Goal: Transaction & Acquisition: Purchase product/service

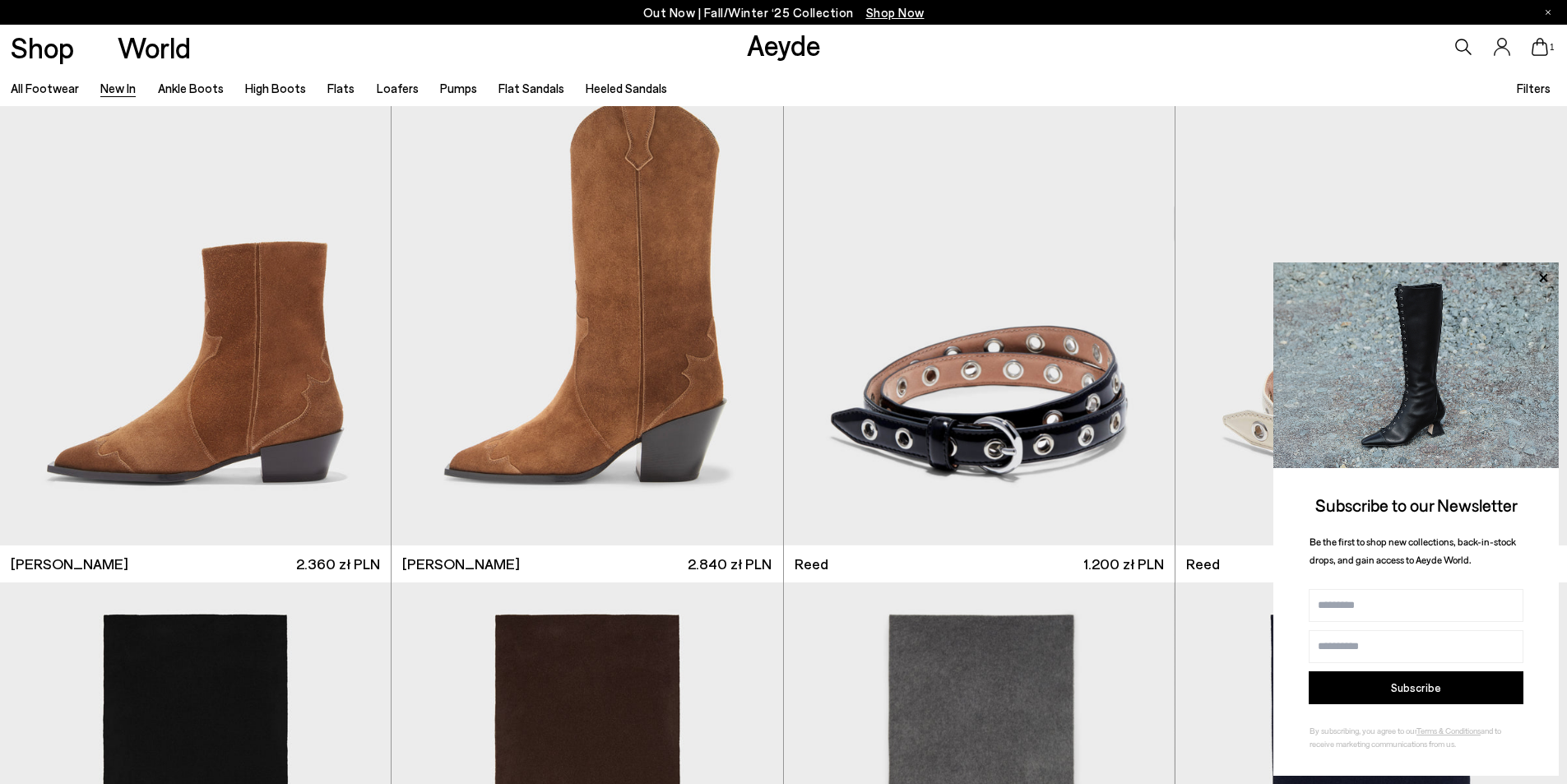
scroll to position [3207, 0]
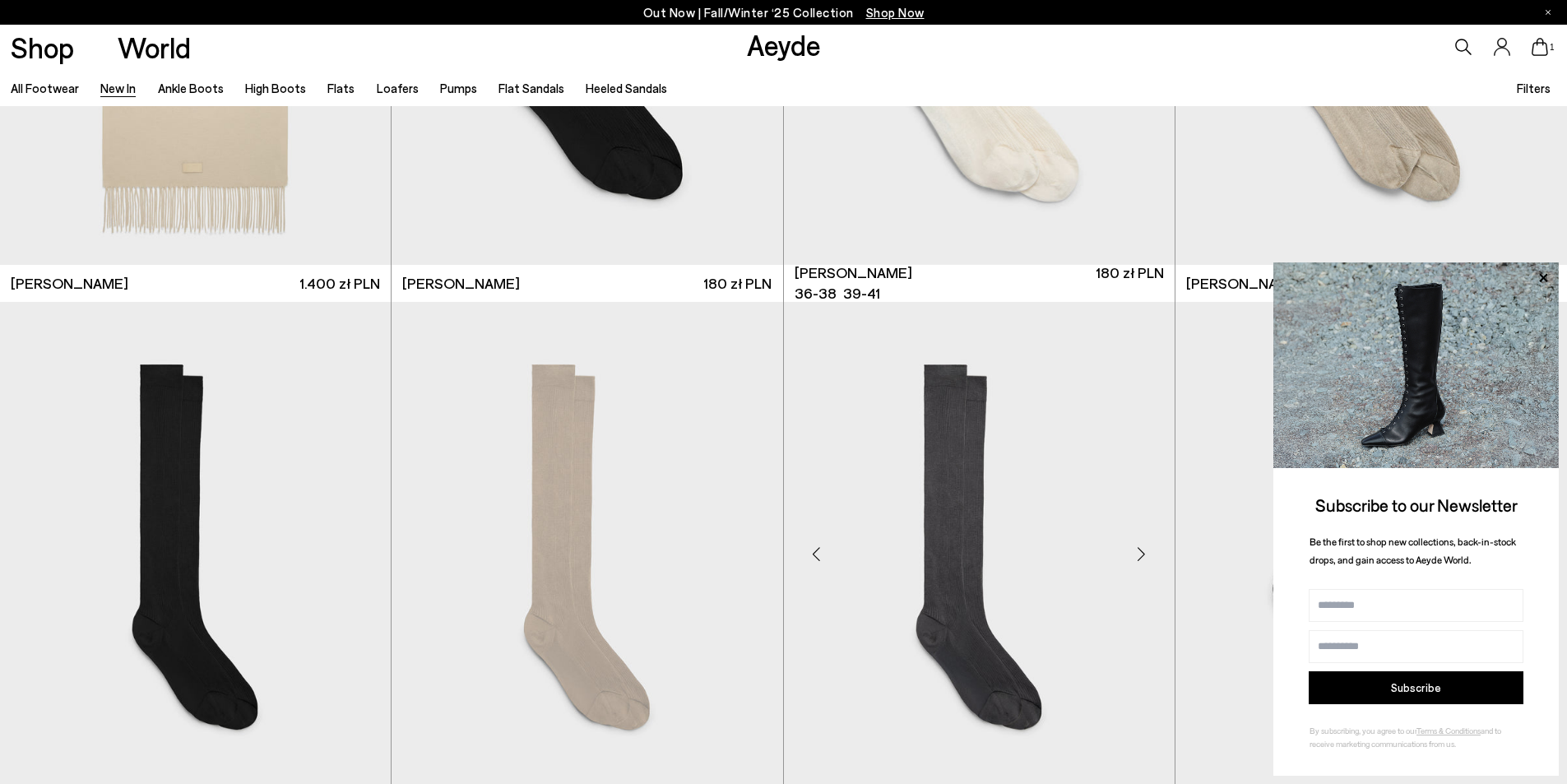
scroll to position [4769, 0]
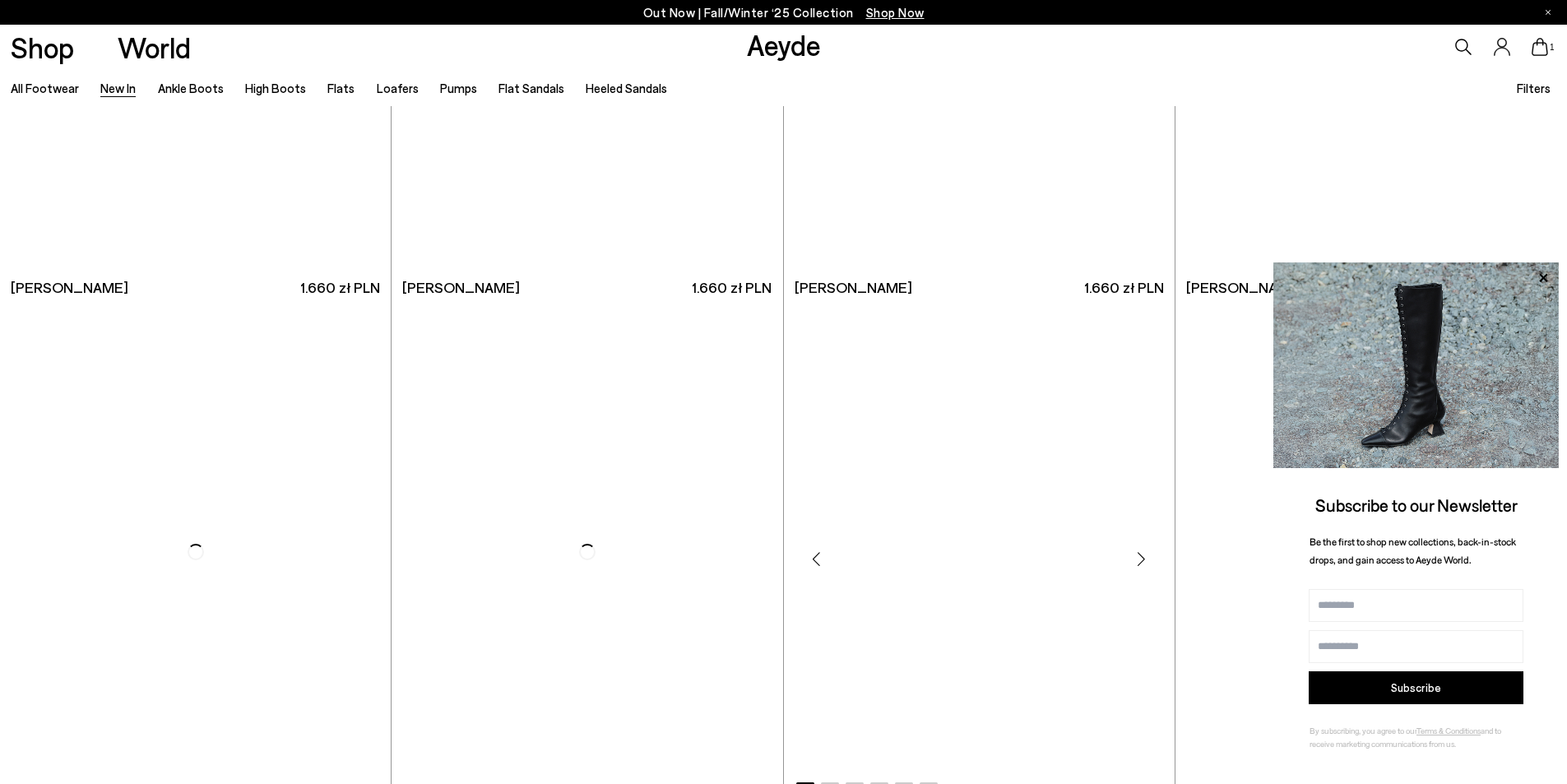
scroll to position [10527, 0]
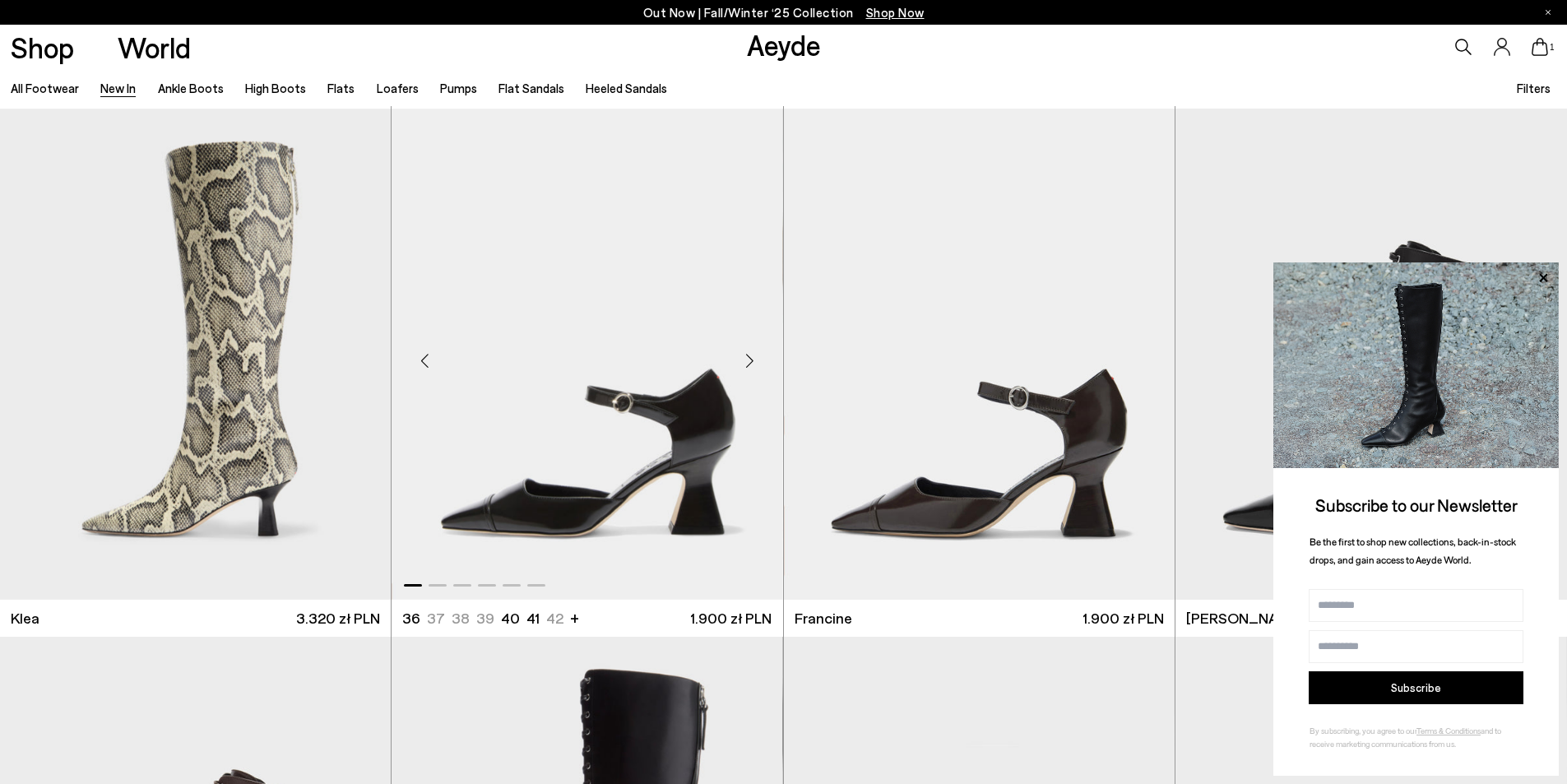
scroll to position [2055, 0]
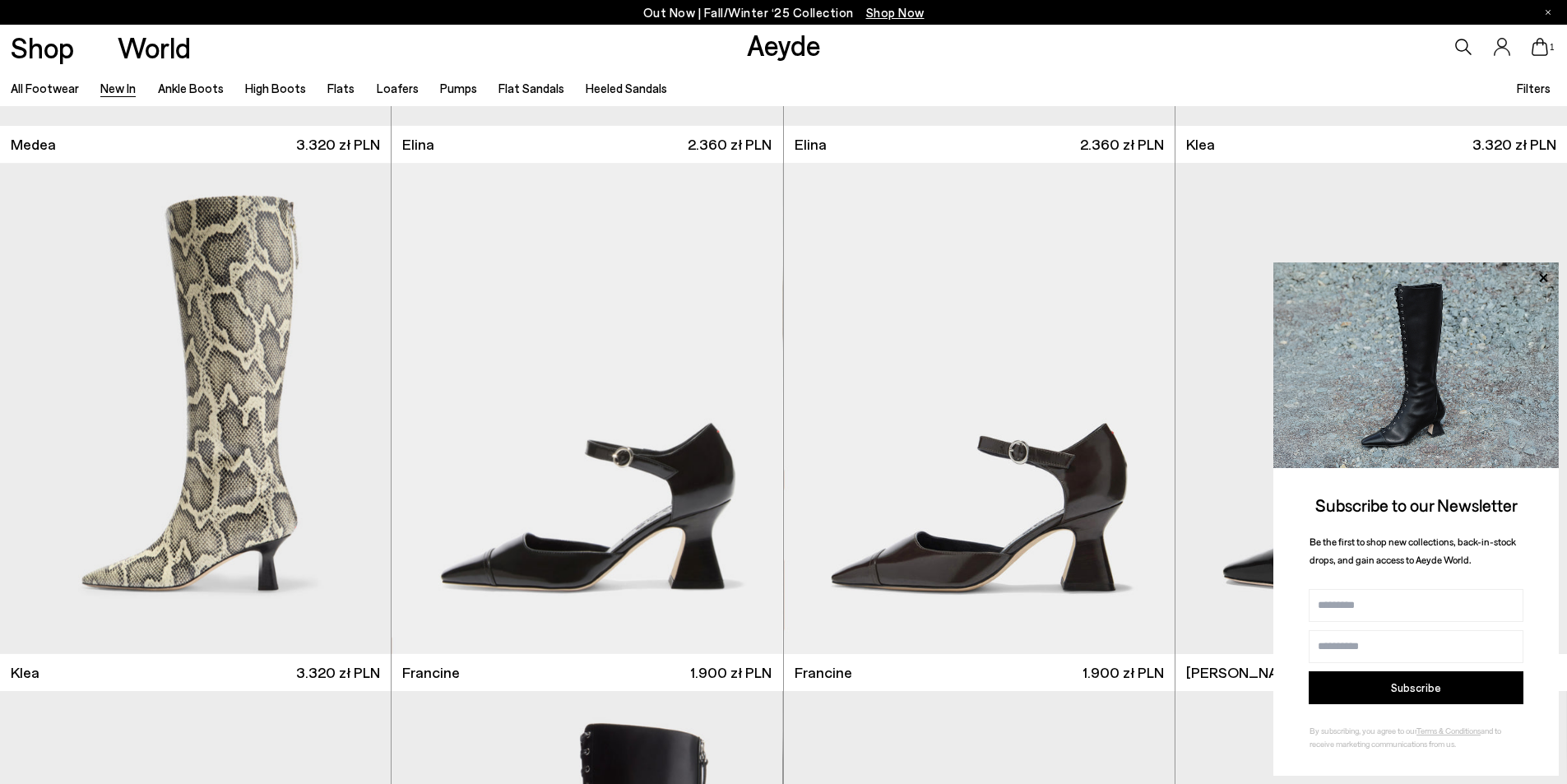
click at [190, 96] on li "Ankle Boots" at bounding box center [191, 88] width 66 height 21
click at [192, 88] on link "Ankle Boots" at bounding box center [191, 87] width 66 height 14
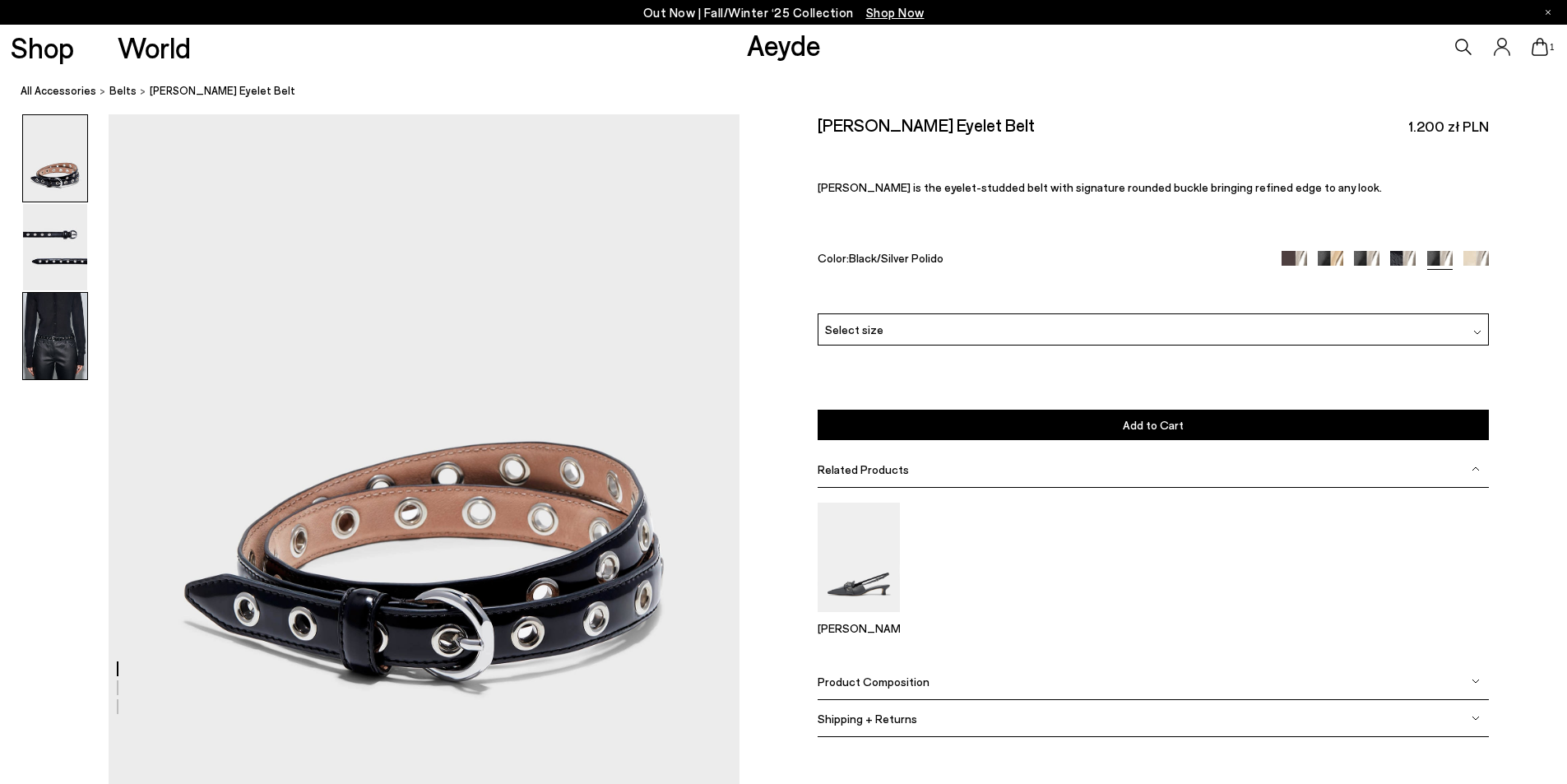
click at [38, 325] on img at bounding box center [55, 336] width 64 height 86
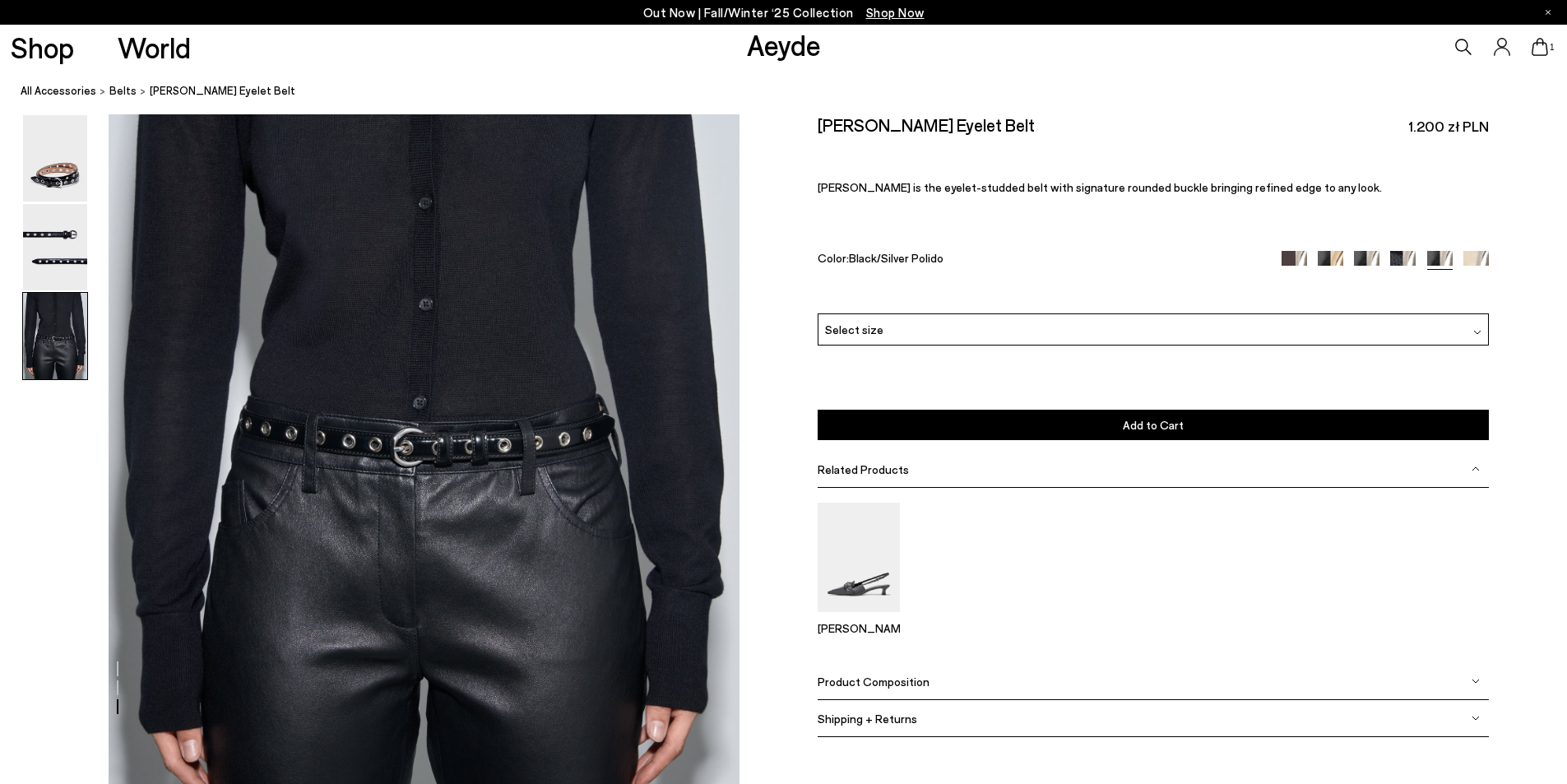
scroll to position [1629, 0]
click at [109, 89] on span "belts" at bounding box center [123, 91] width 27 height 13
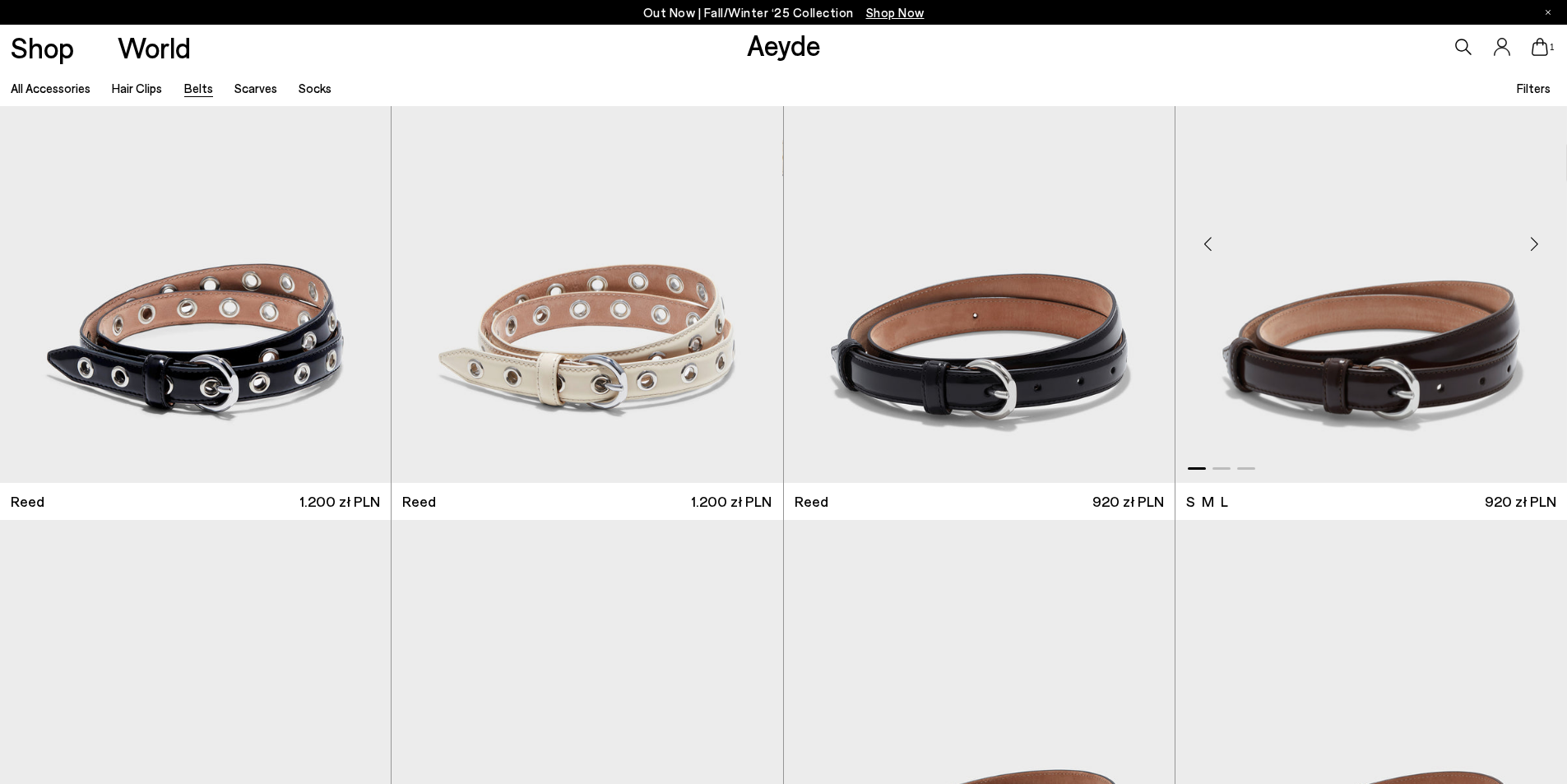
scroll to position [411, 0]
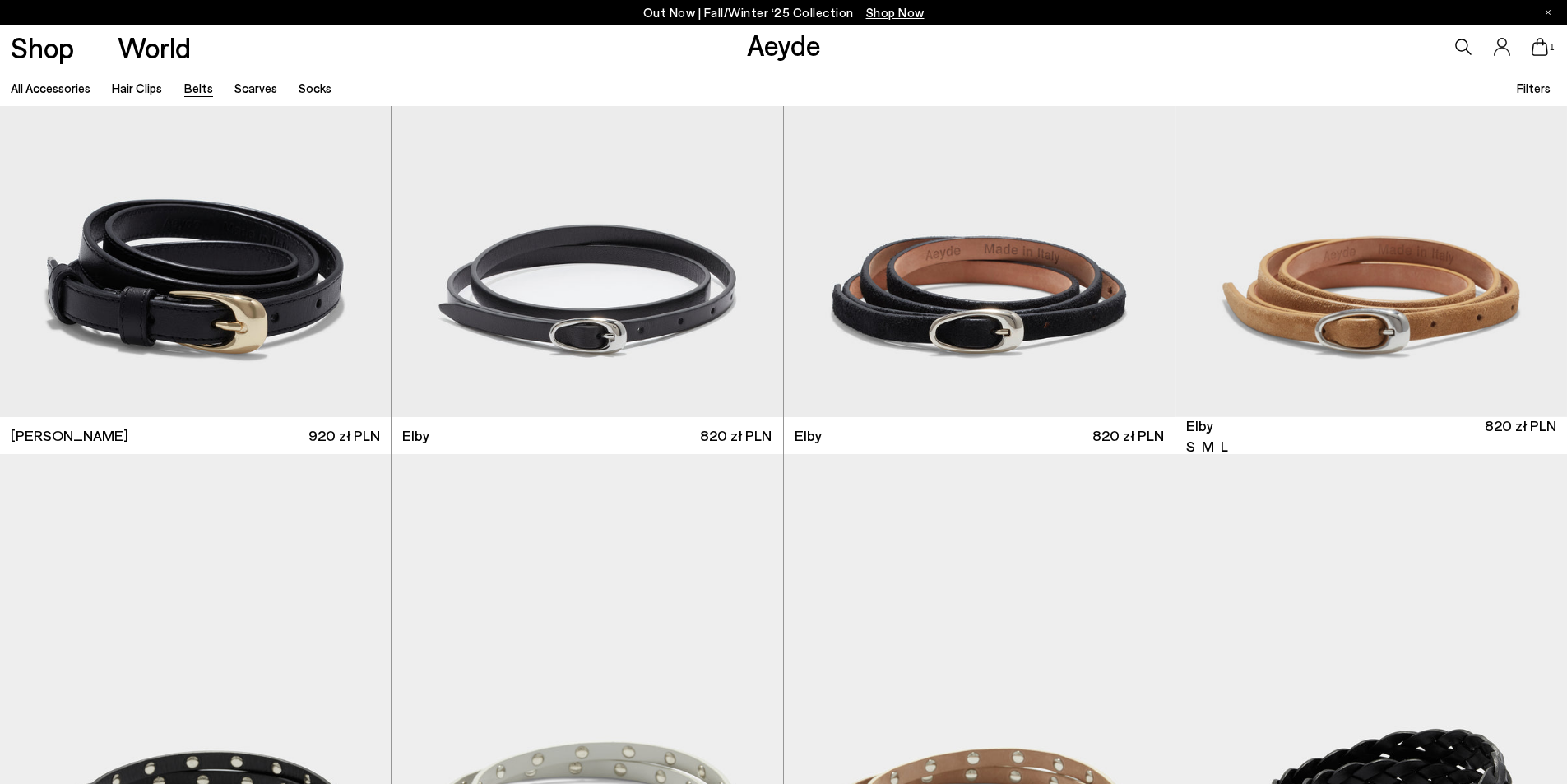
scroll to position [2302, 0]
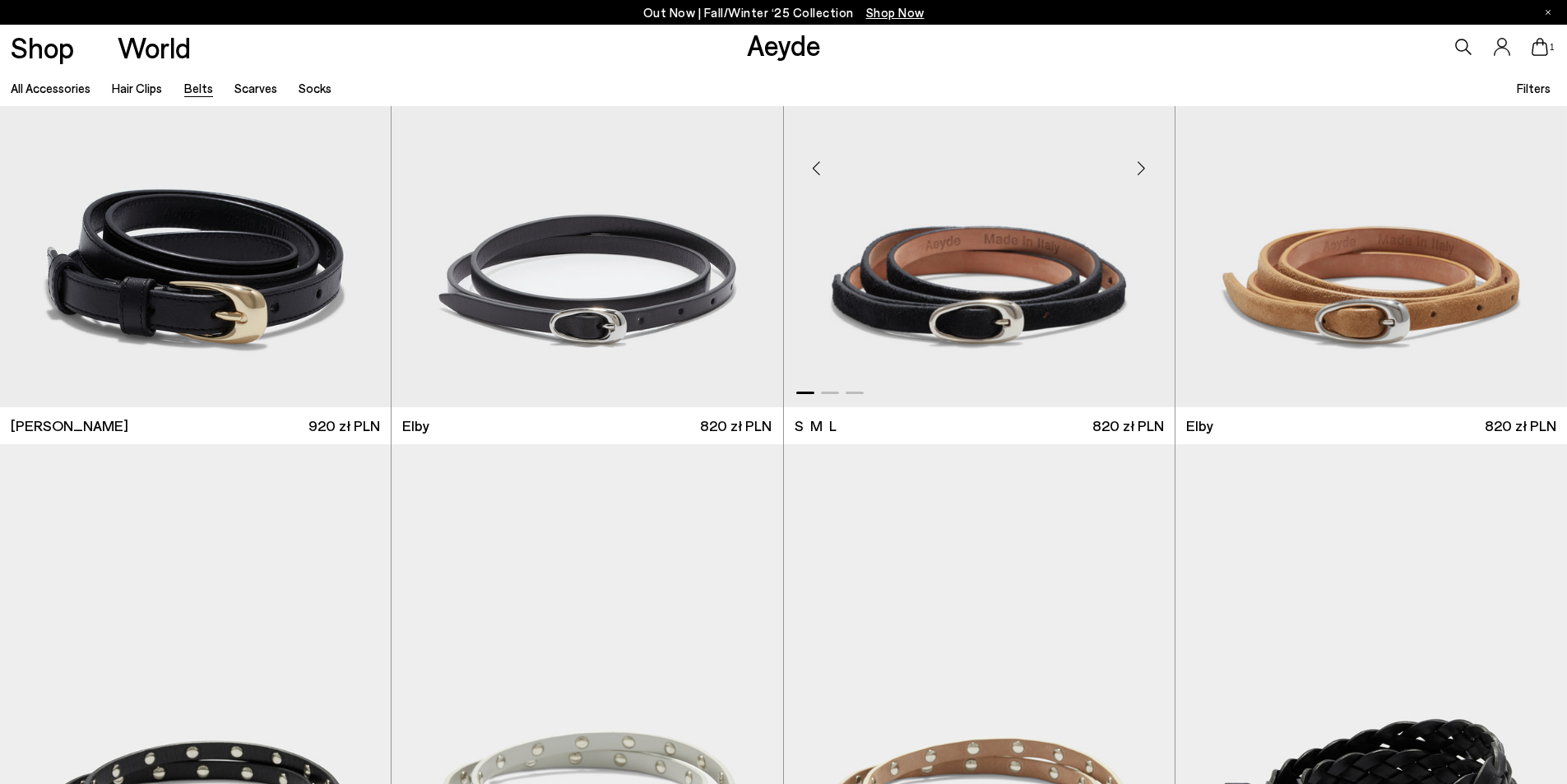
click at [1138, 168] on div "Next slide" at bounding box center [1142, 168] width 50 height 50
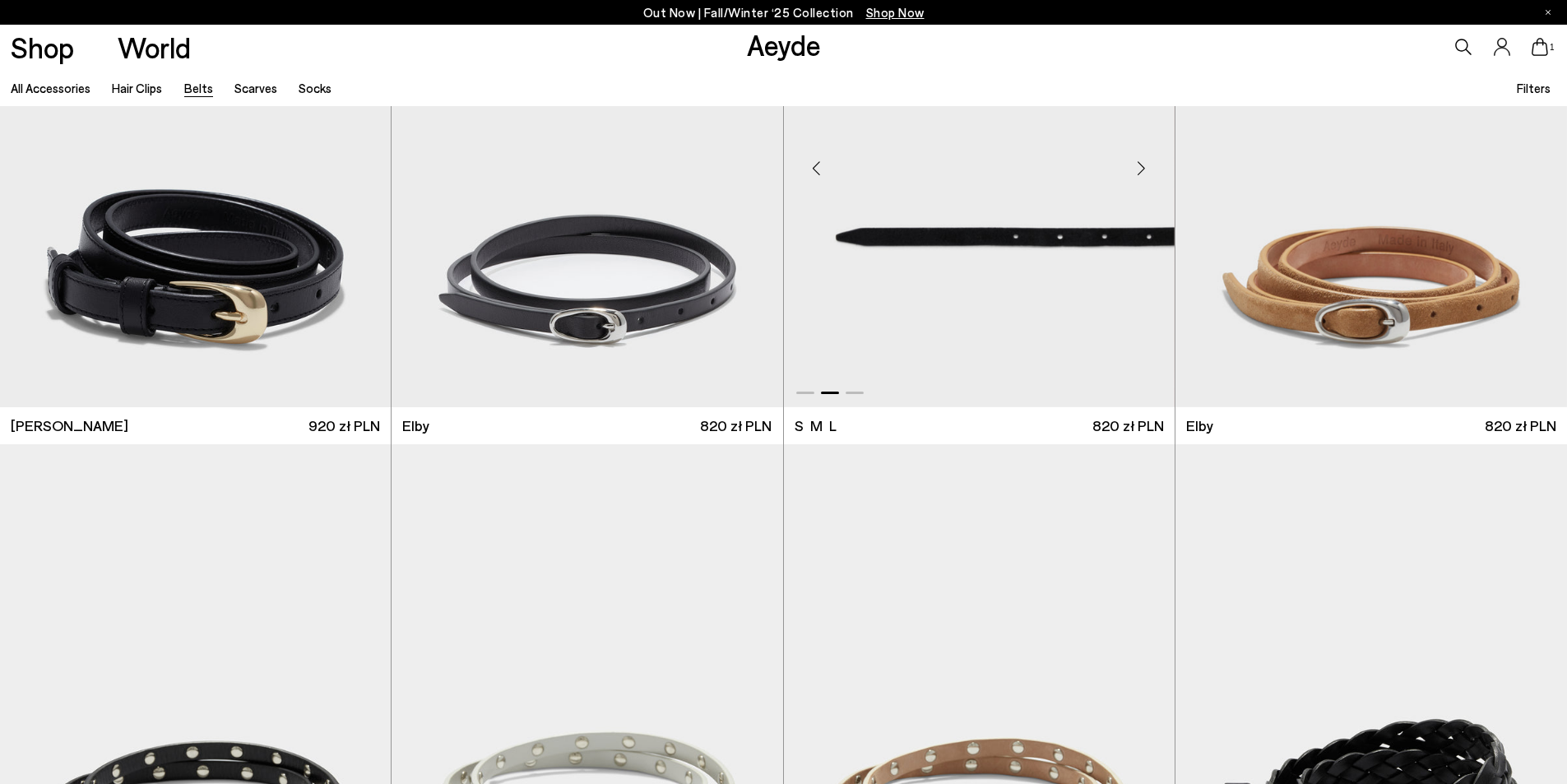
click at [1138, 168] on div "Next slide" at bounding box center [1142, 168] width 50 height 50
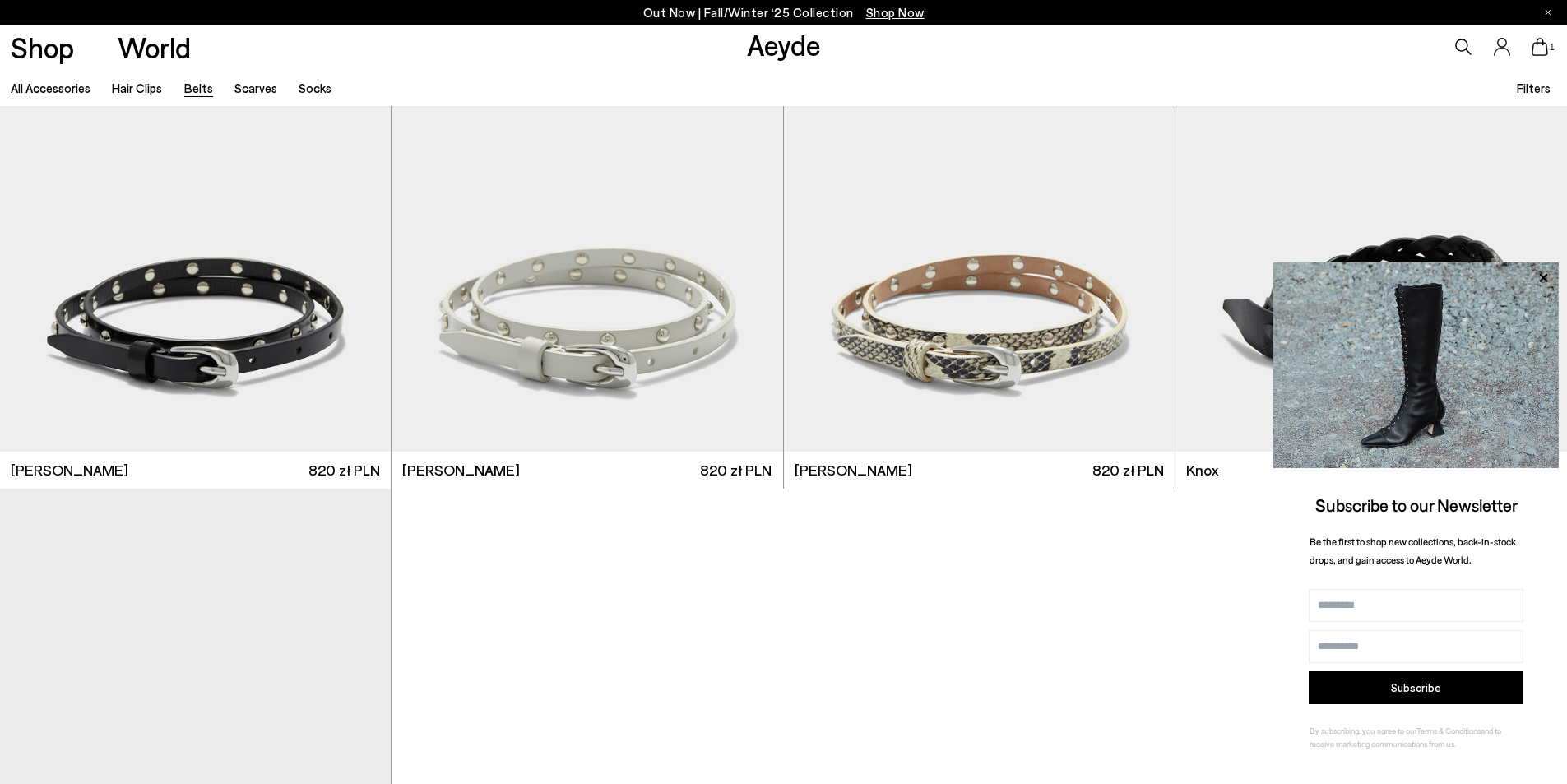
scroll to position [2795, 0]
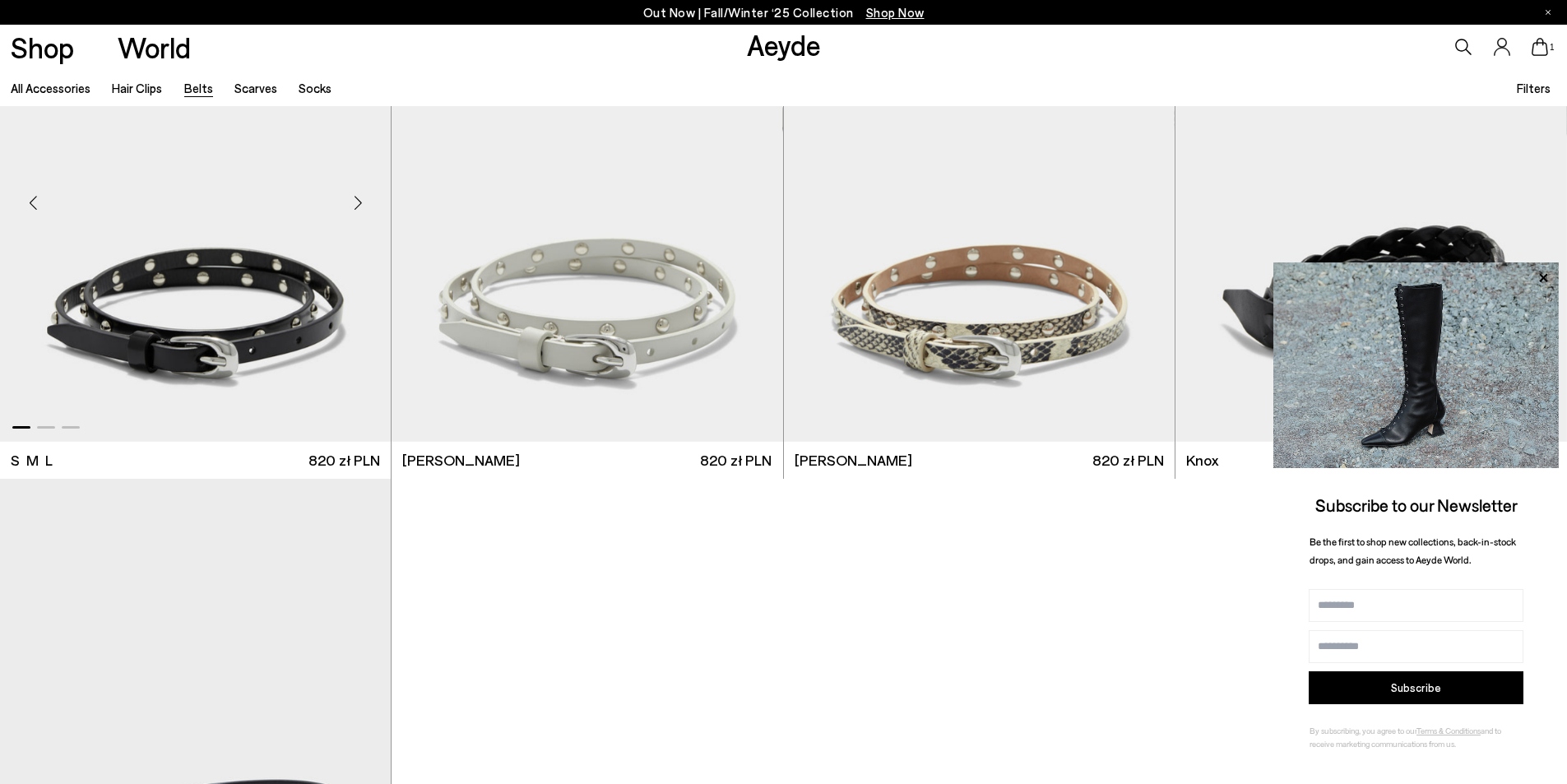
click at [364, 213] on div "Next slide" at bounding box center [358, 203] width 50 height 50
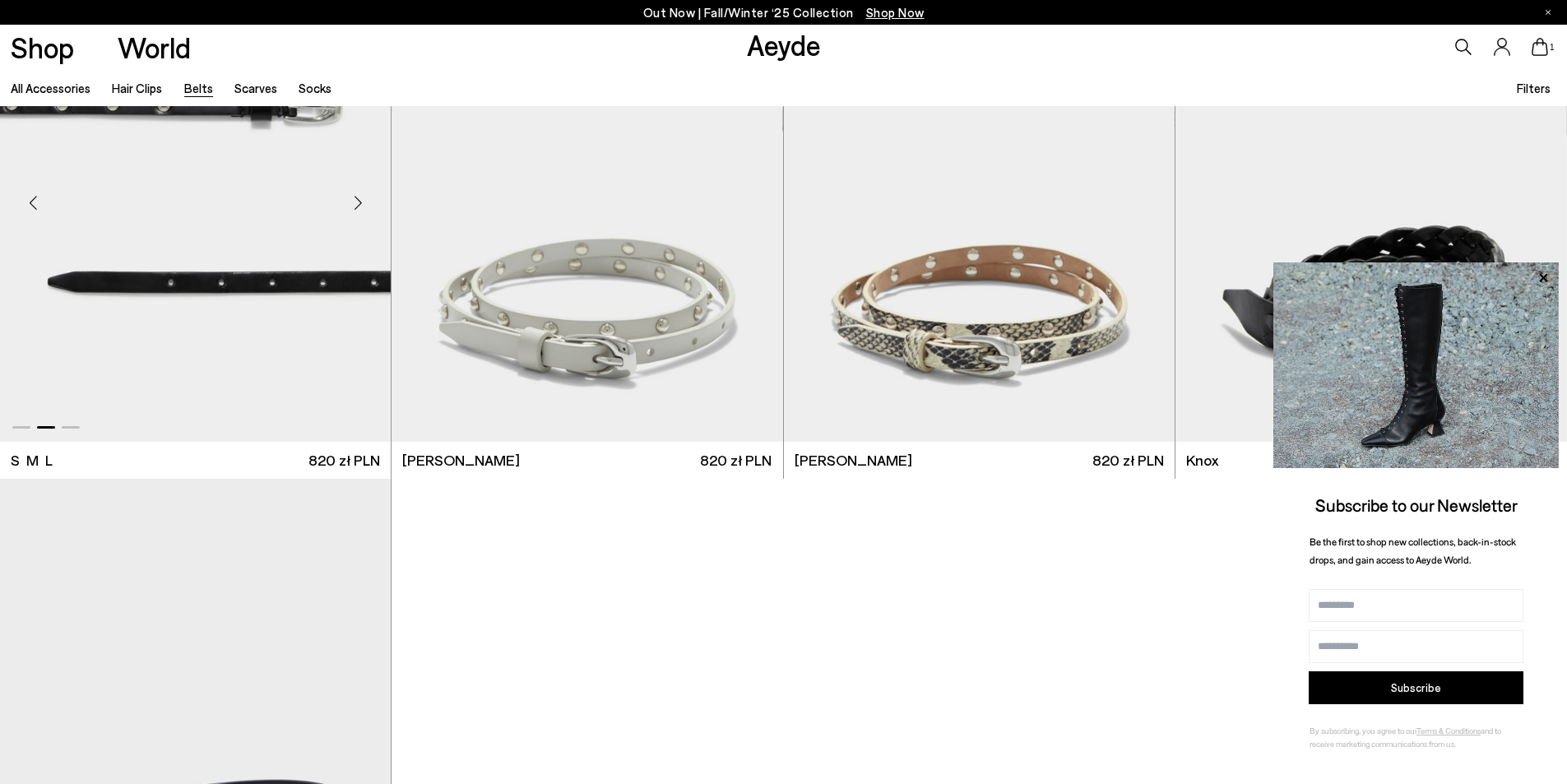
click at [364, 213] on div "Next slide" at bounding box center [358, 203] width 50 height 50
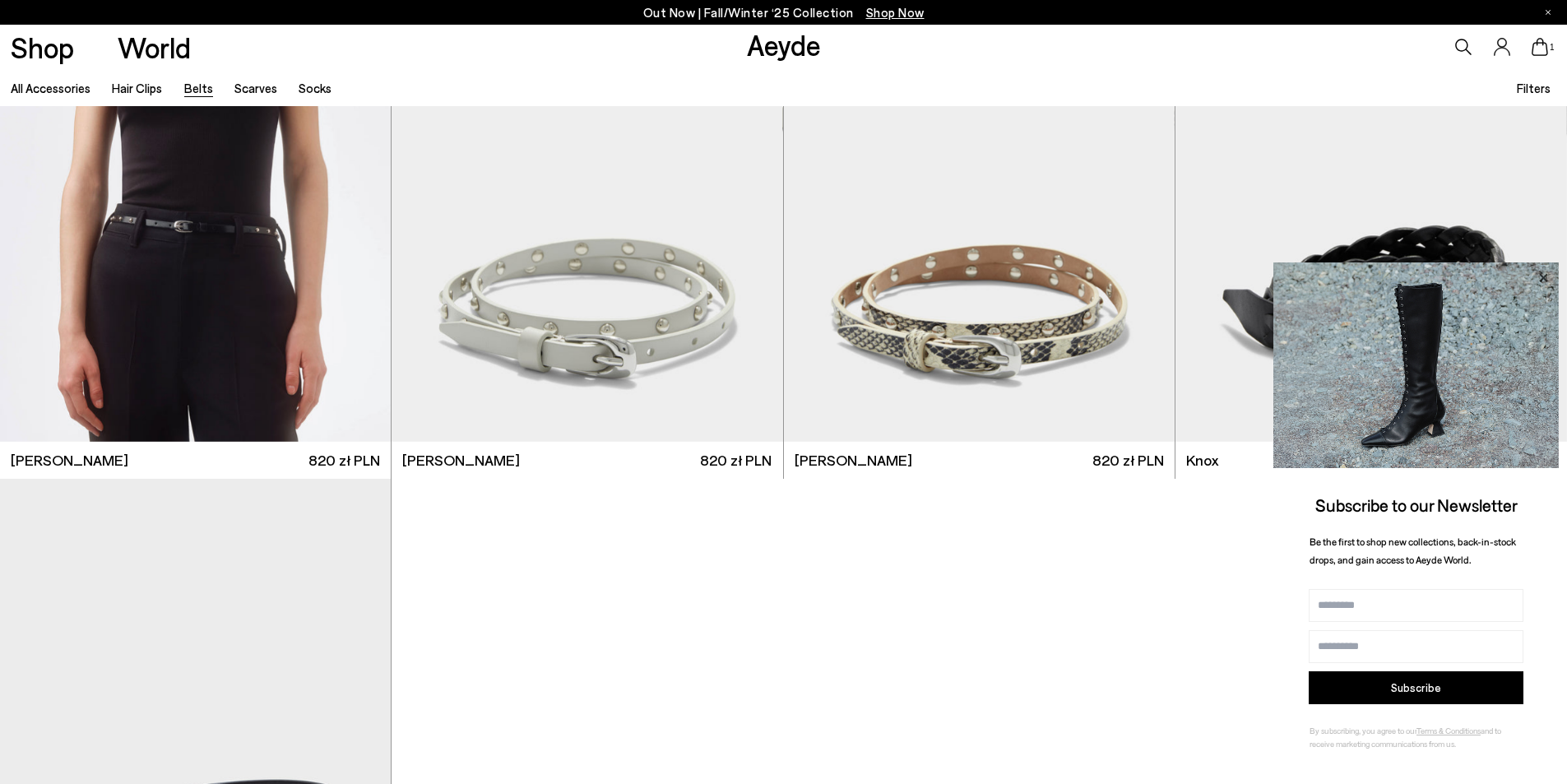
click at [1554, 276] on div "Subscribe to our Newsletter Be the first to shop new collections, back-in-stock…" at bounding box center [1417, 519] width 285 height 513
click at [1550, 276] on icon at bounding box center [1543, 278] width 21 height 21
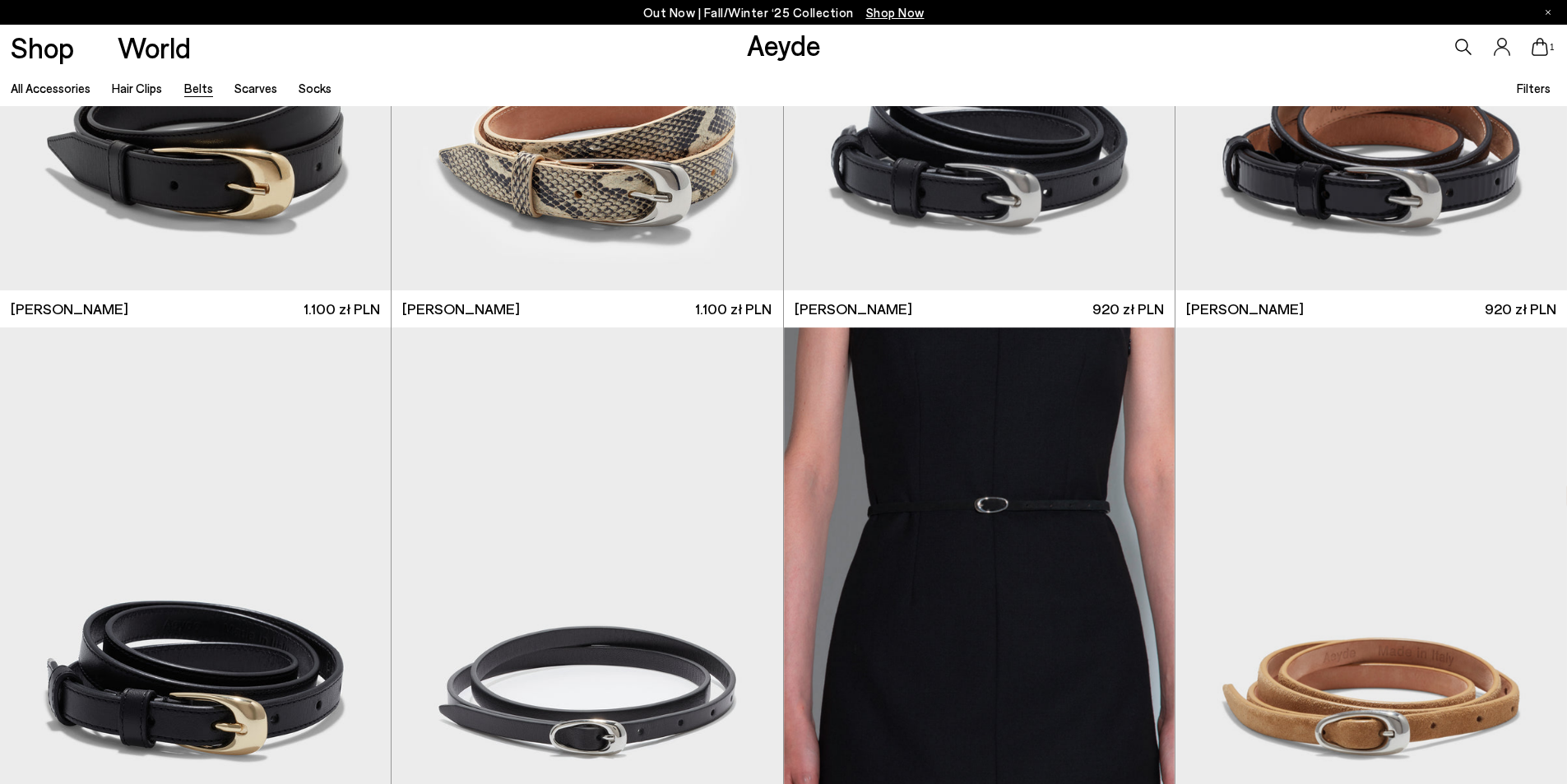
scroll to position [1809, 0]
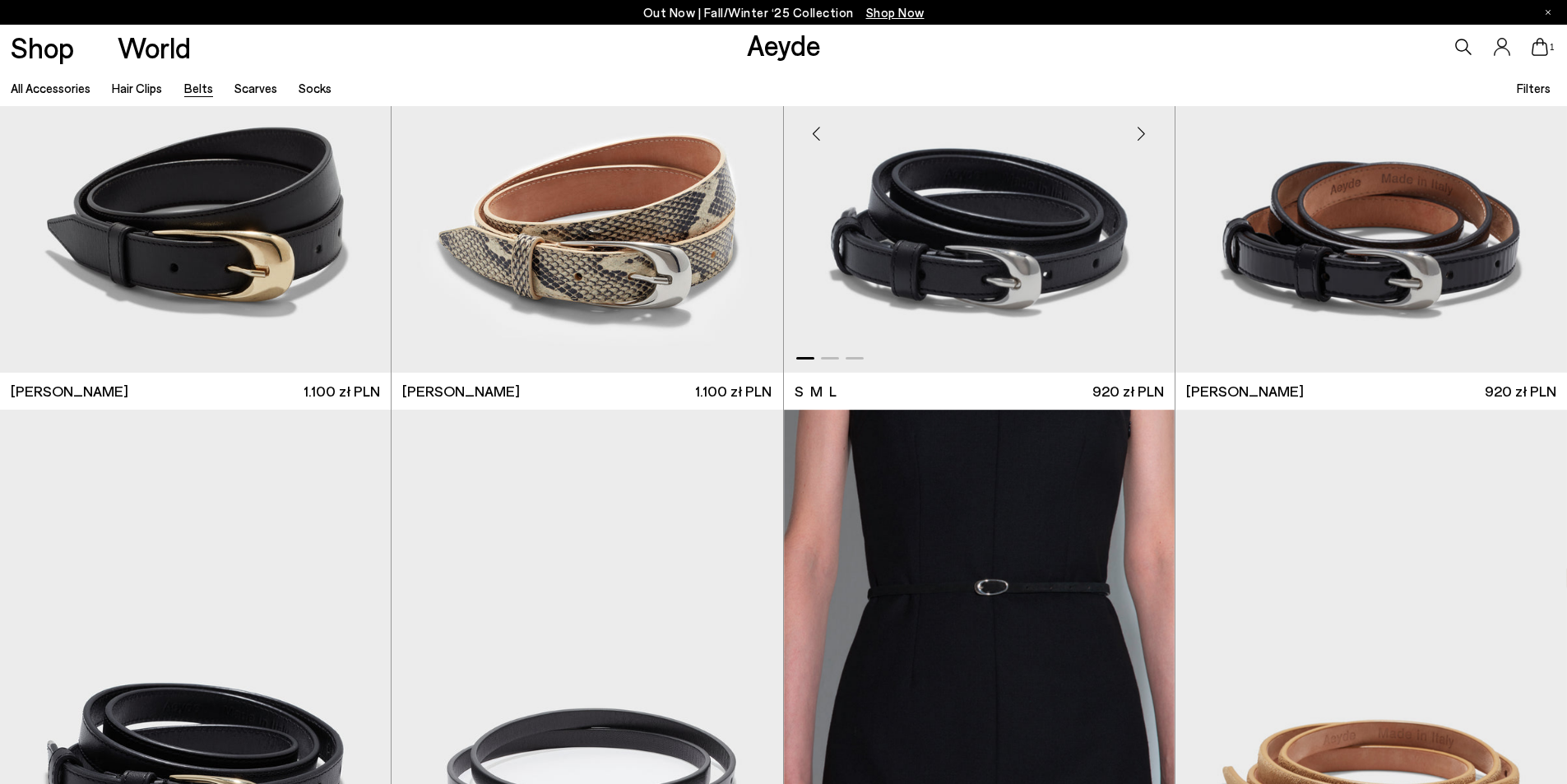
click at [1138, 142] on div "Next slide" at bounding box center [1142, 133] width 50 height 50
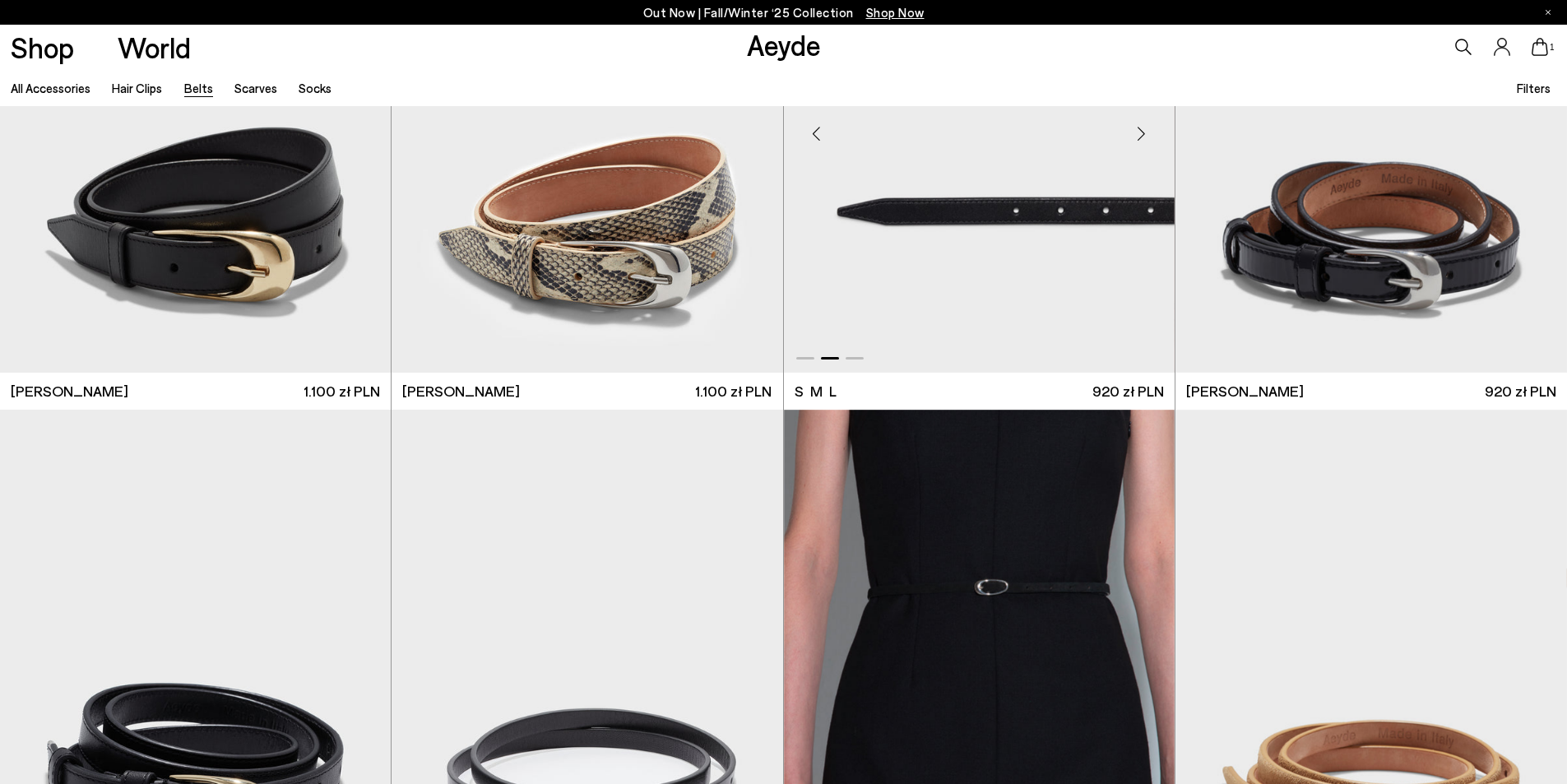
click at [1138, 142] on div "Next slide" at bounding box center [1142, 133] width 50 height 50
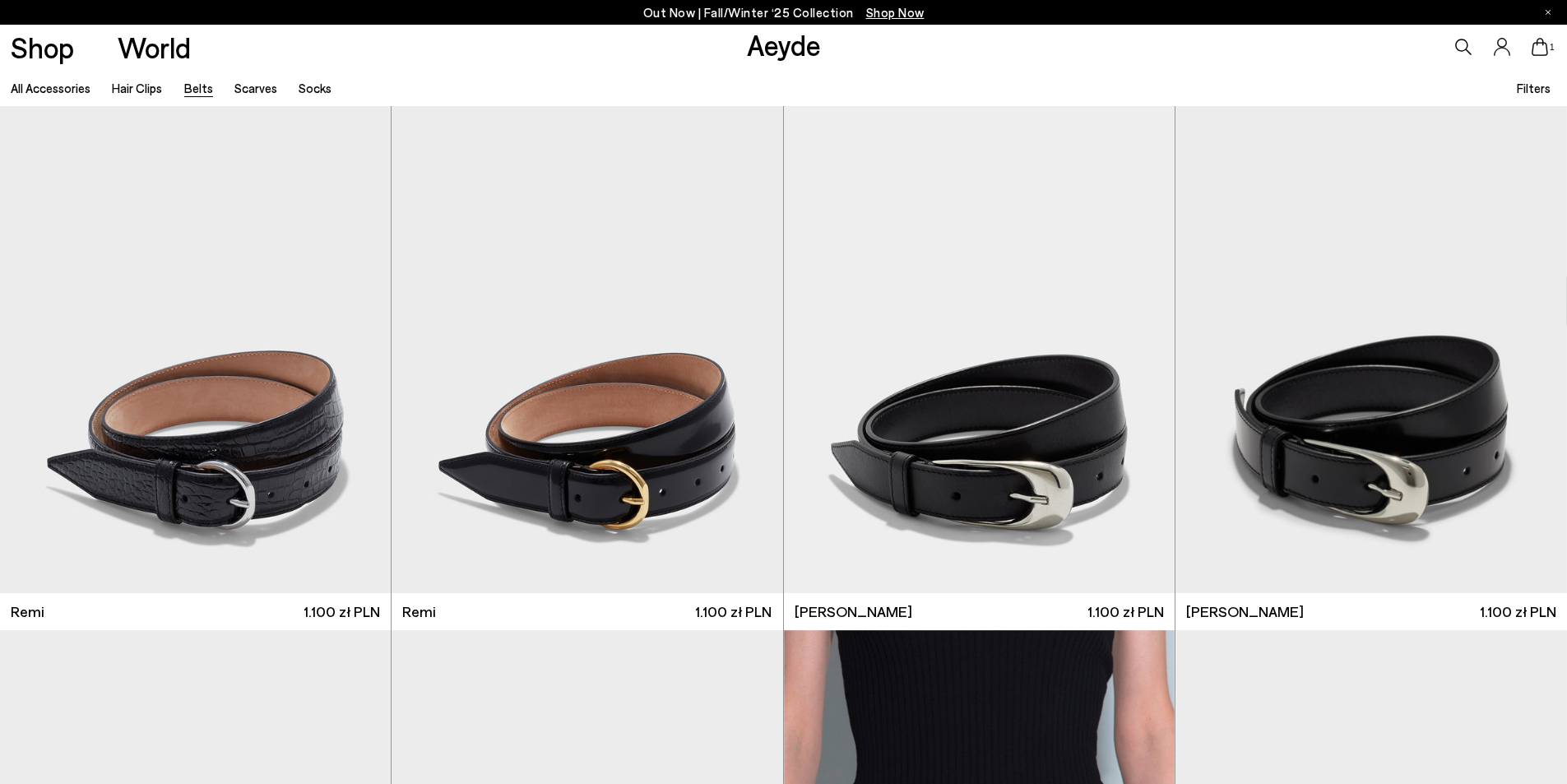
scroll to position [987, 0]
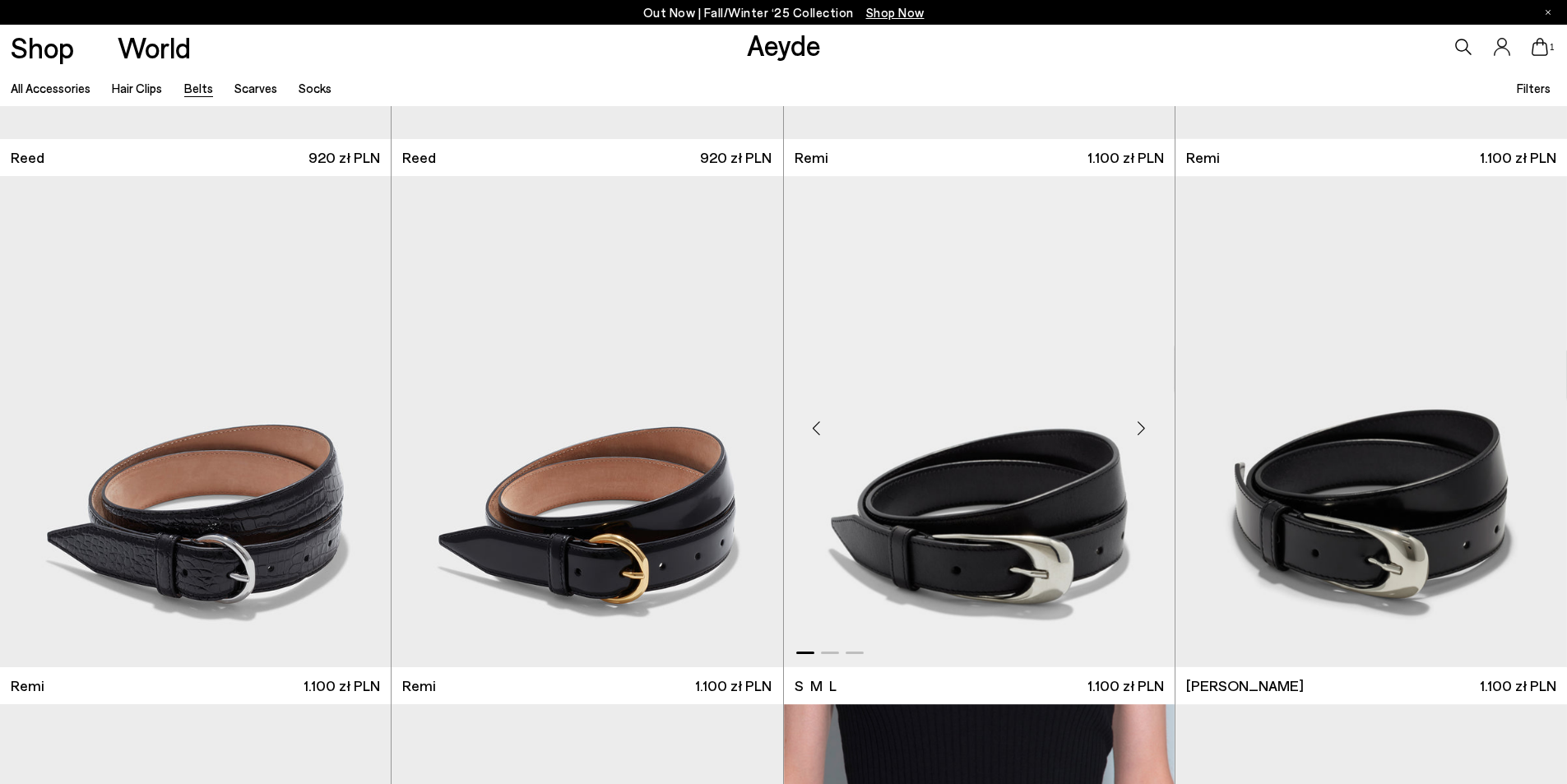
click at [1141, 438] on div "Next slide" at bounding box center [1142, 428] width 50 height 50
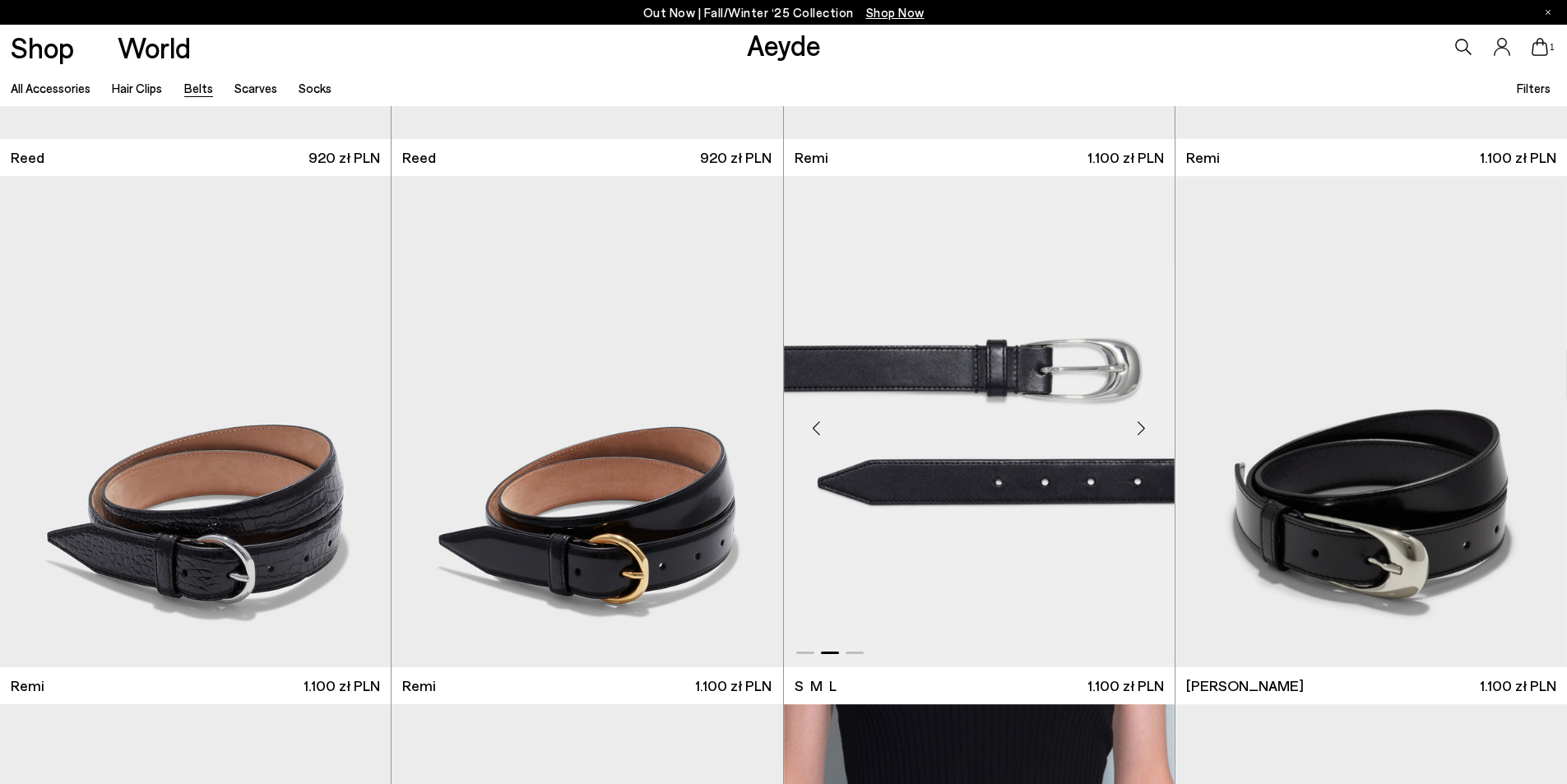
click at [1141, 438] on div "Next slide" at bounding box center [1142, 428] width 50 height 50
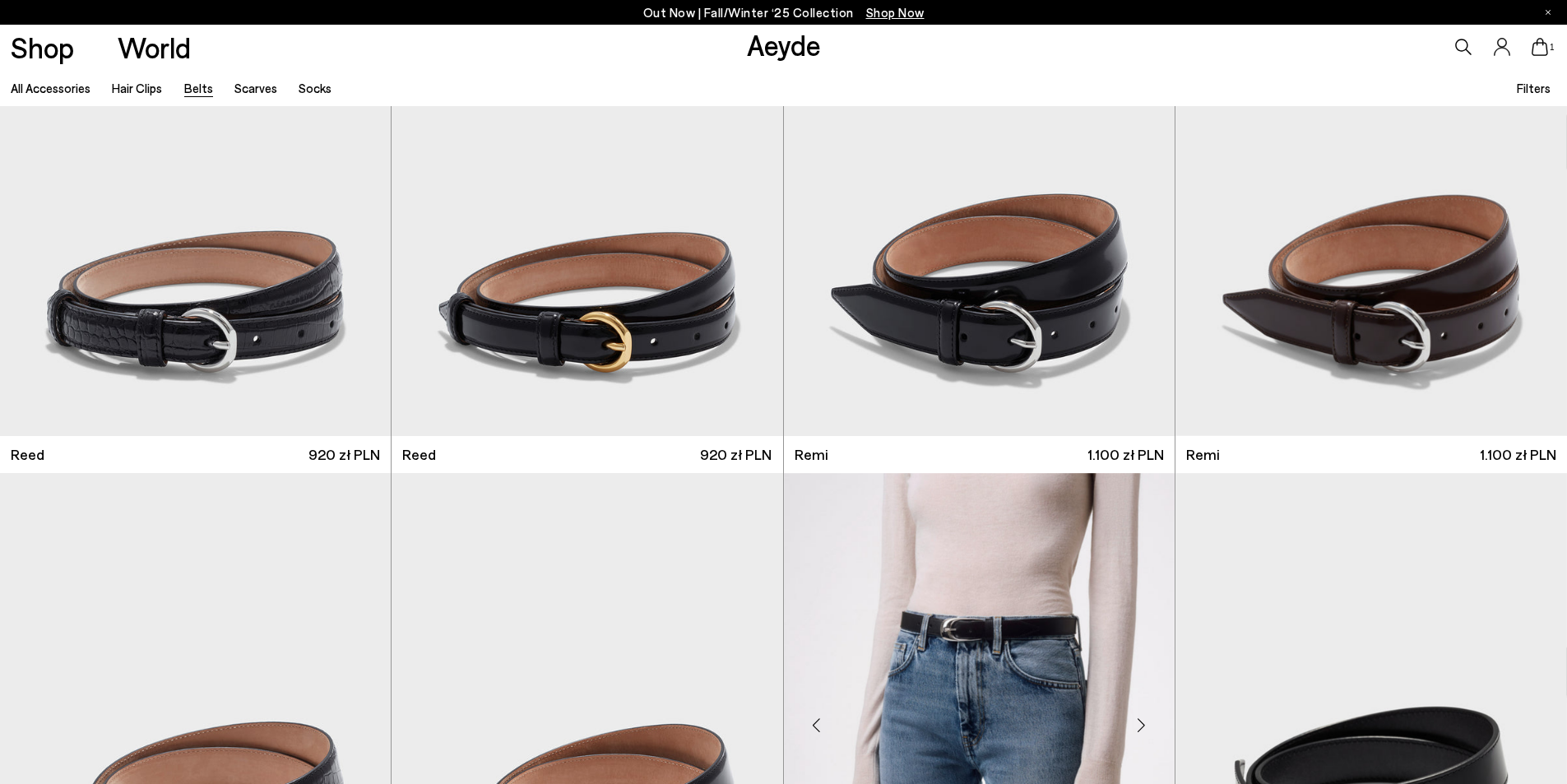
scroll to position [329, 0]
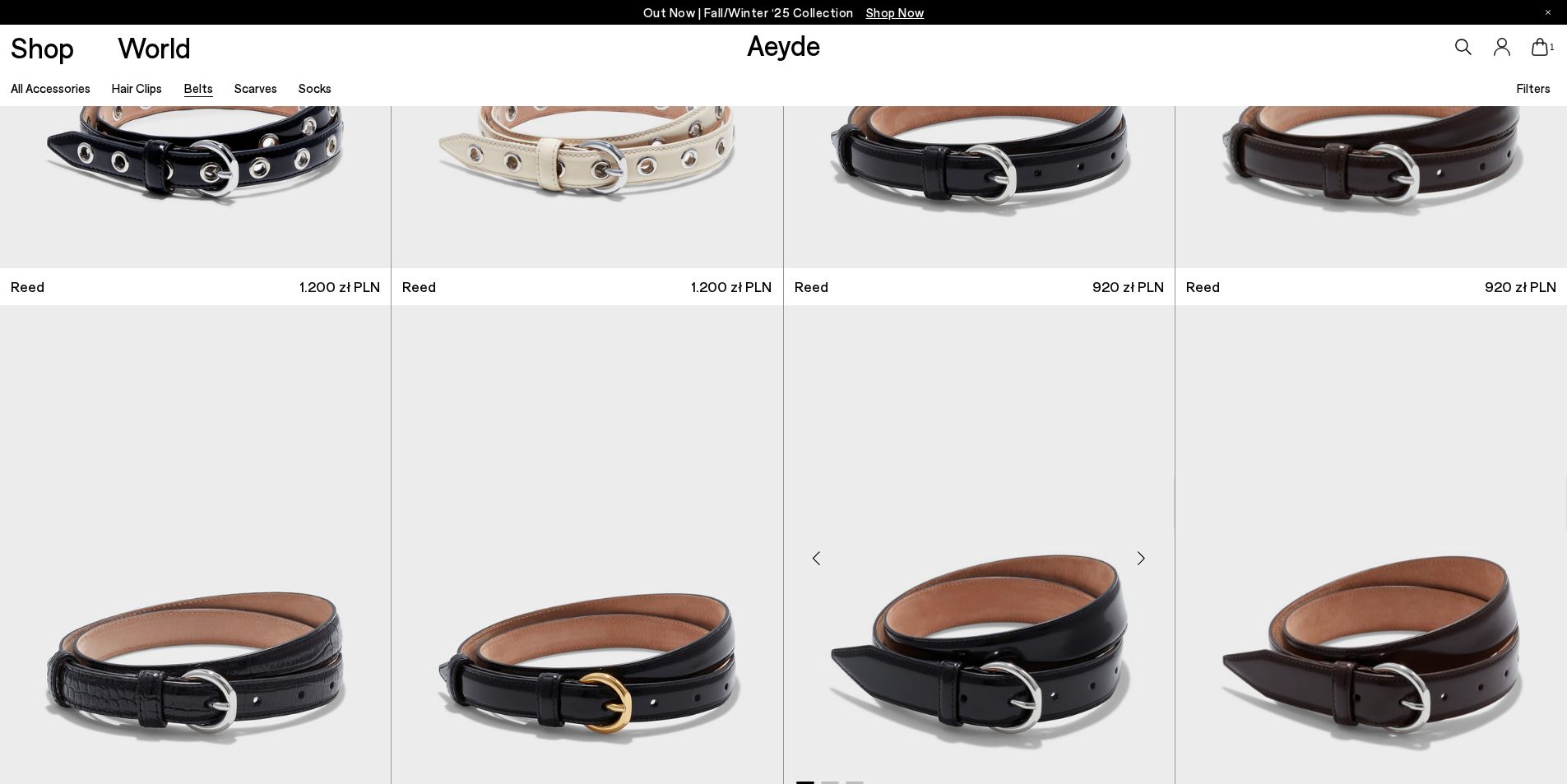
click at [1130, 569] on div "Next slide" at bounding box center [1142, 558] width 50 height 50
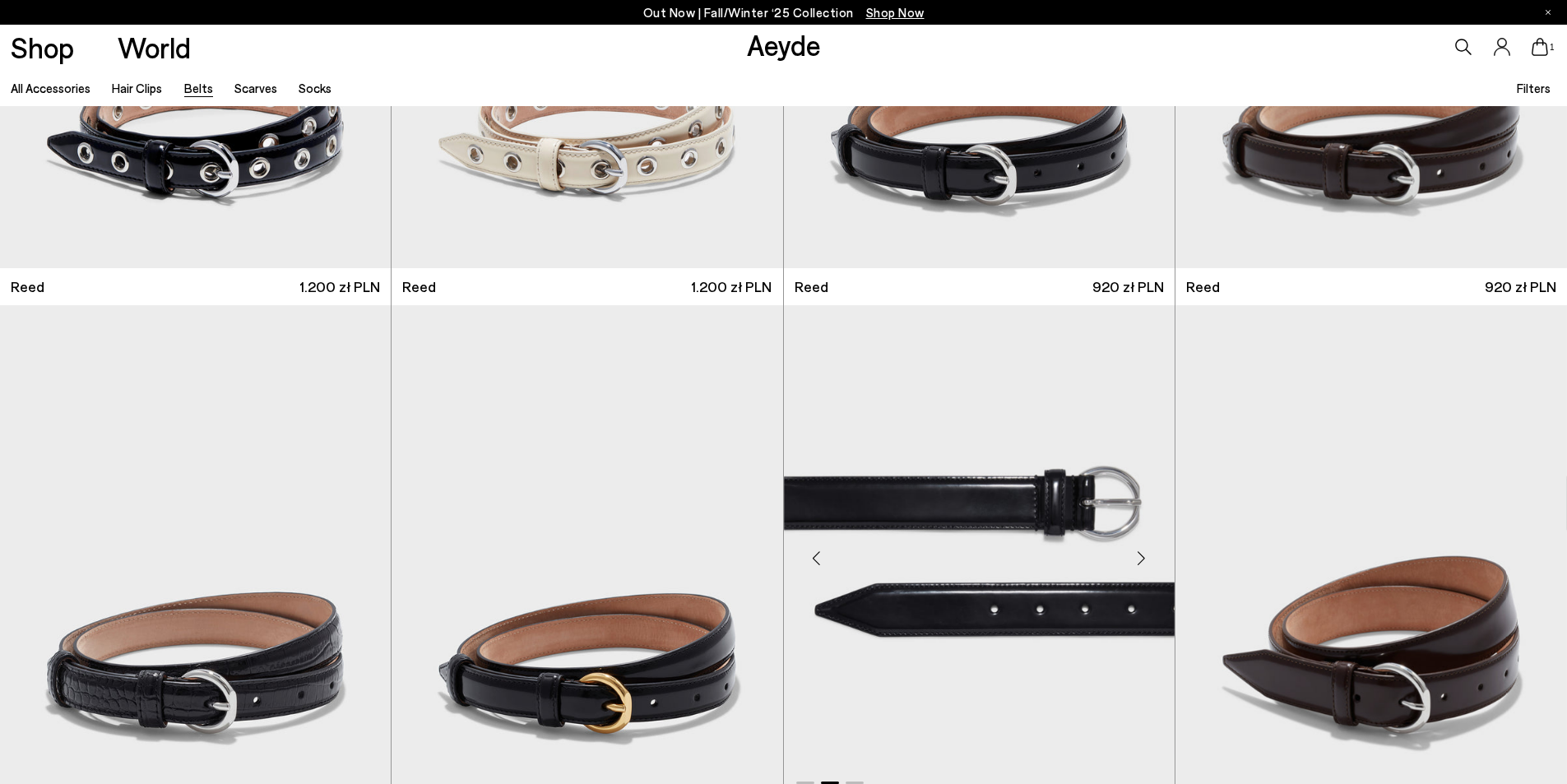
click at [1130, 569] on div "Next slide" at bounding box center [1142, 558] width 50 height 50
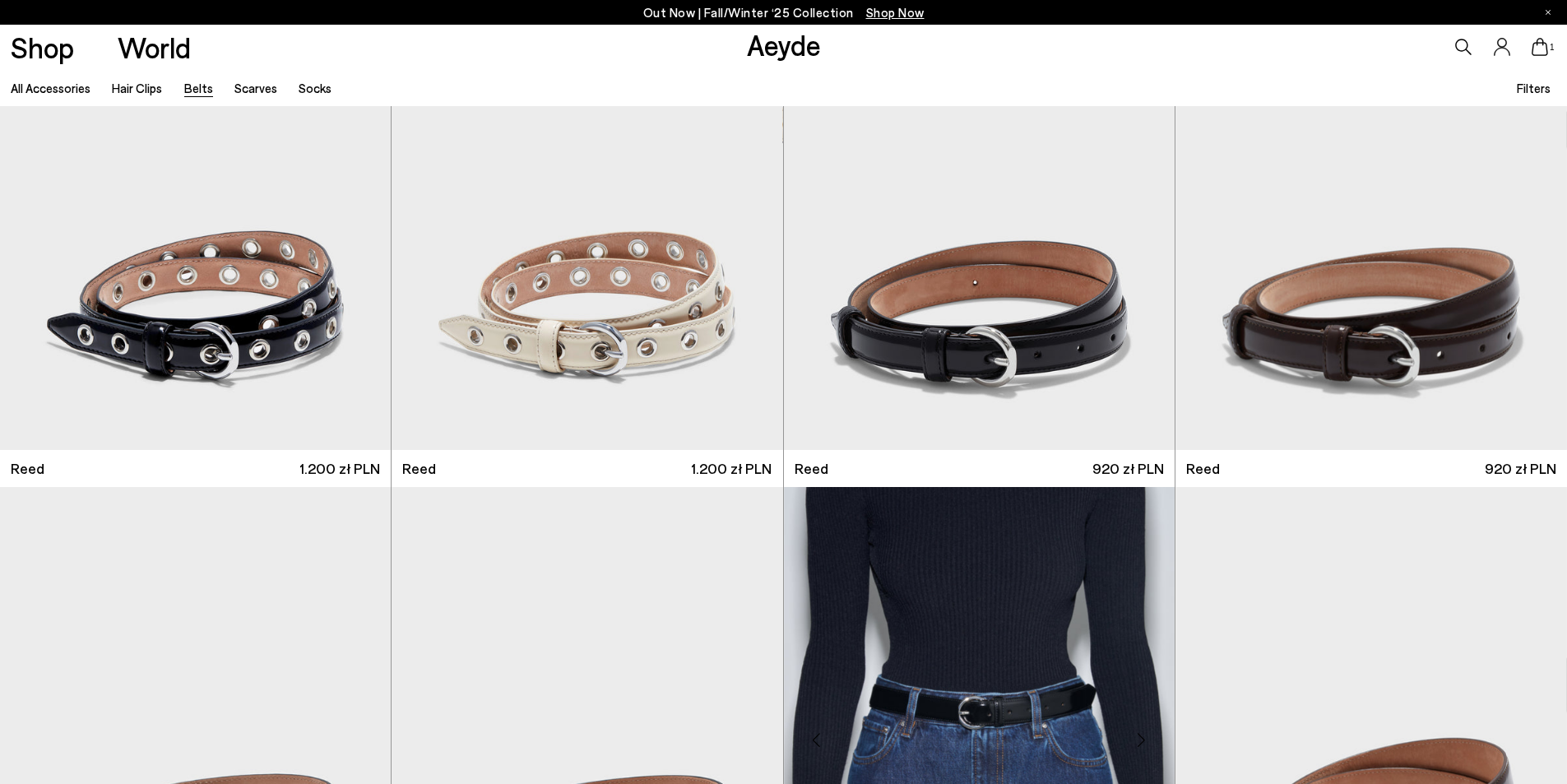
scroll to position [82, 0]
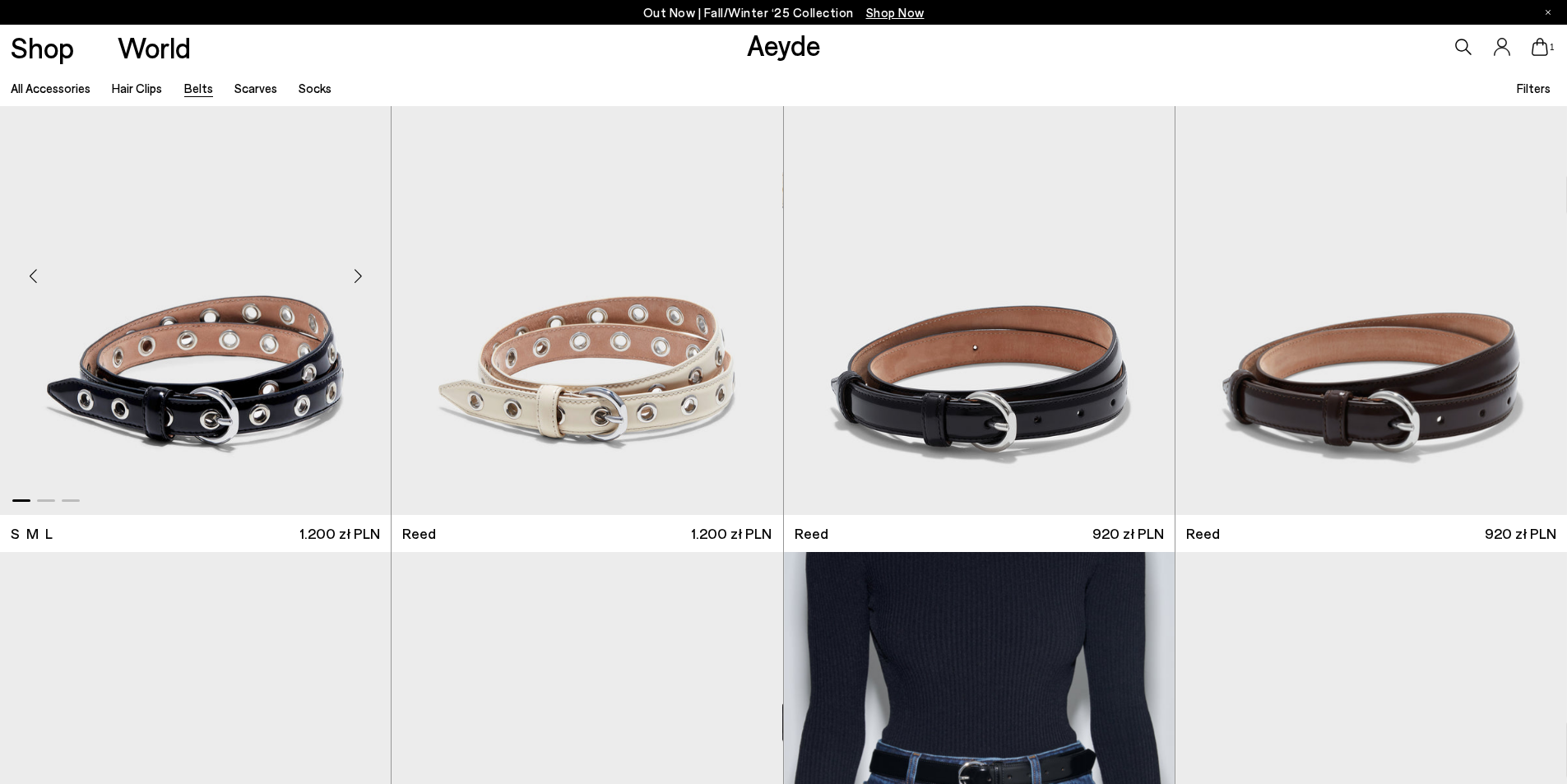
drag, startPoint x: 271, startPoint y: 338, endPoint x: 352, endPoint y: 283, distance: 97.9
click at [352, 283] on div "Next slide" at bounding box center [358, 277] width 50 height 50
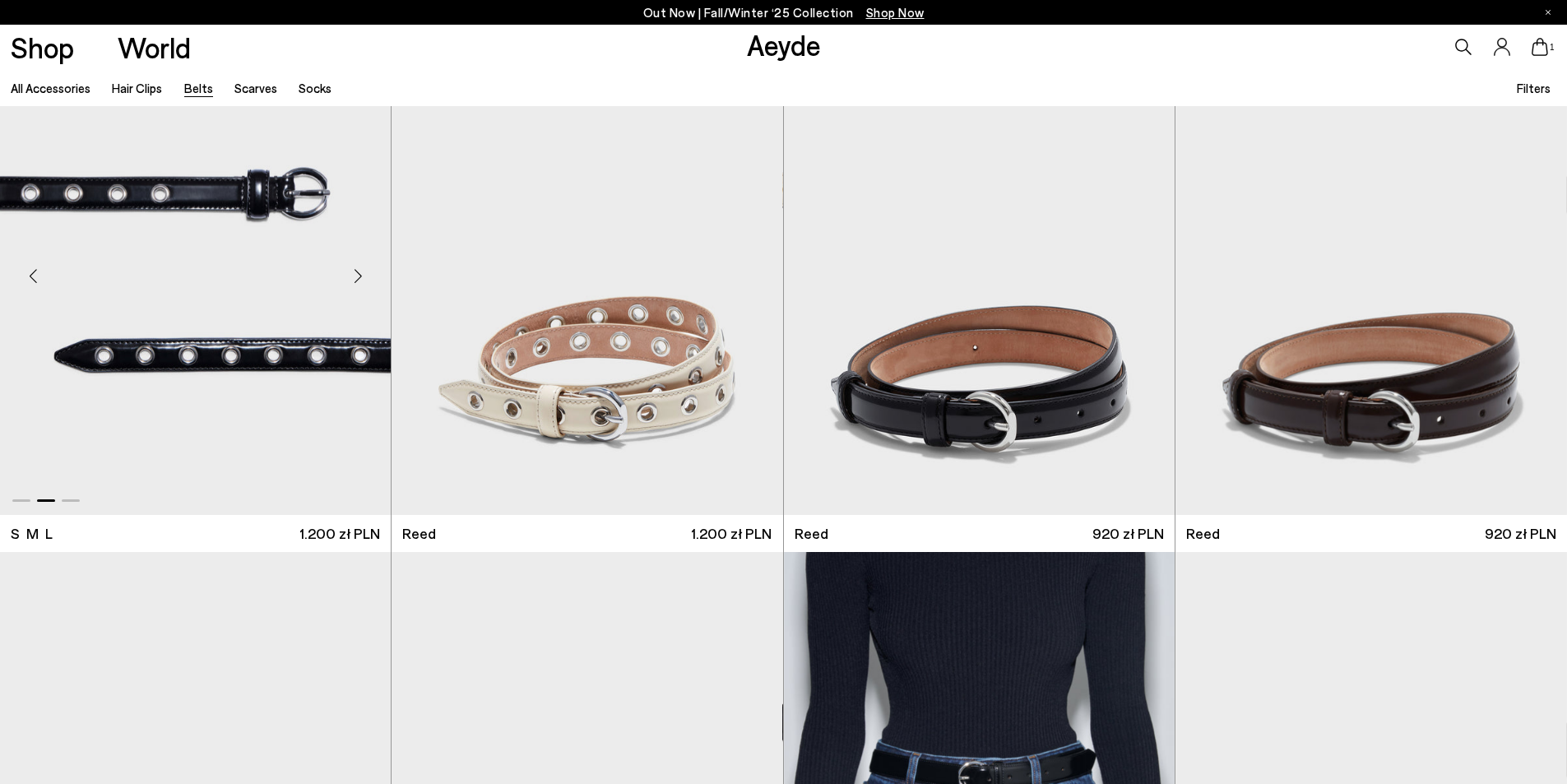
click at [361, 274] on div "Next slide" at bounding box center [358, 277] width 50 height 50
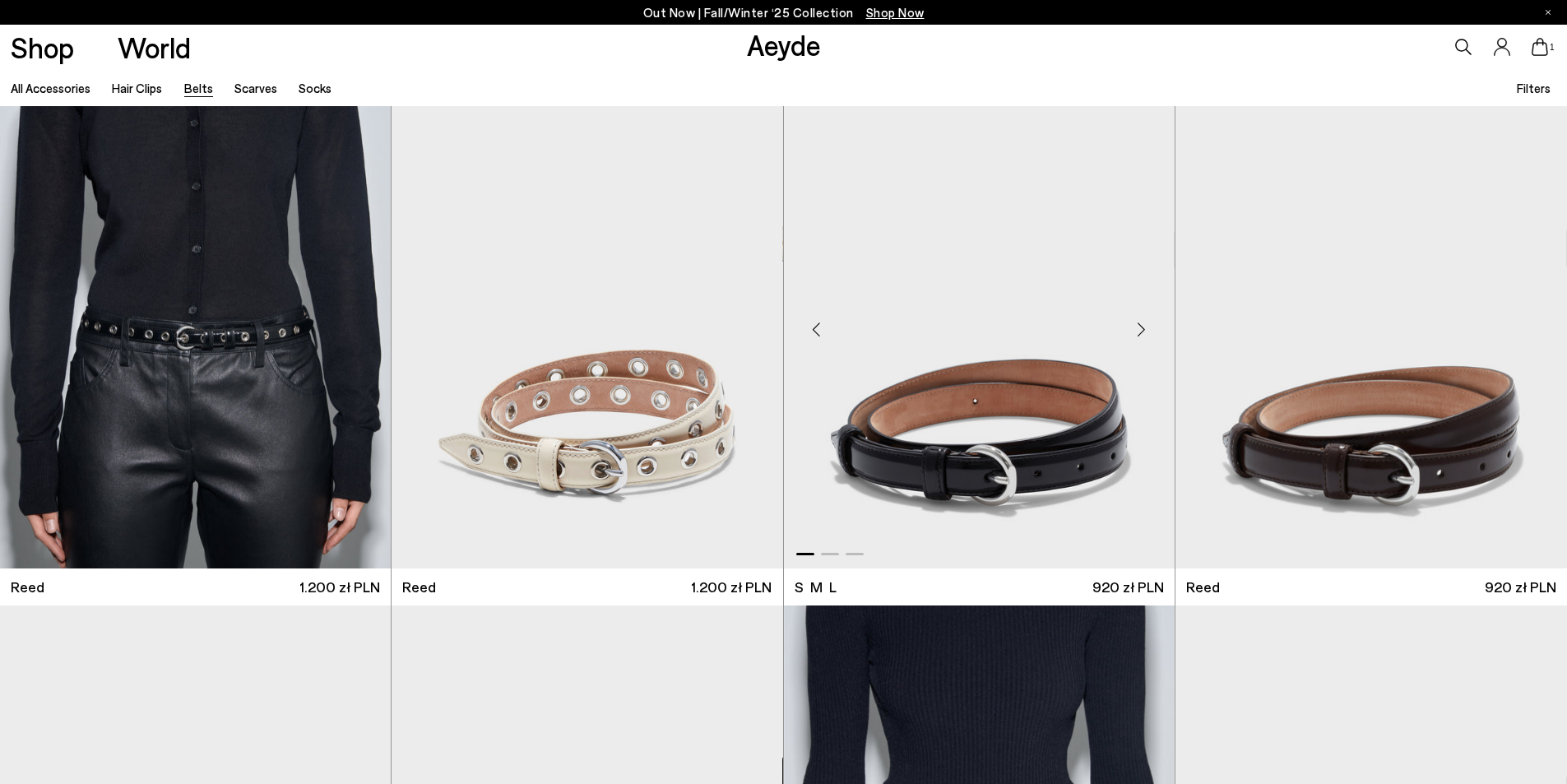
scroll to position [0, 0]
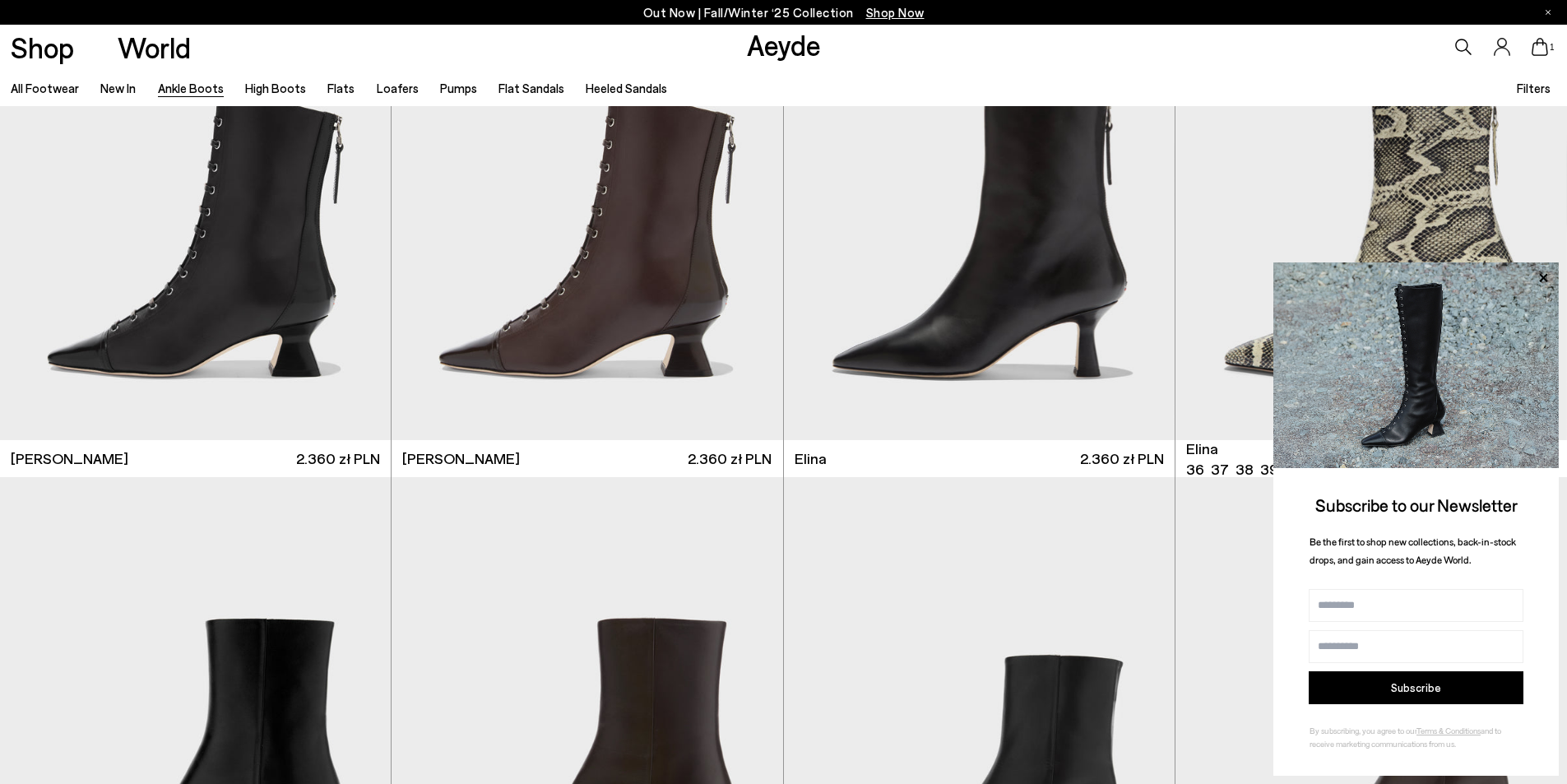
scroll to position [165, 0]
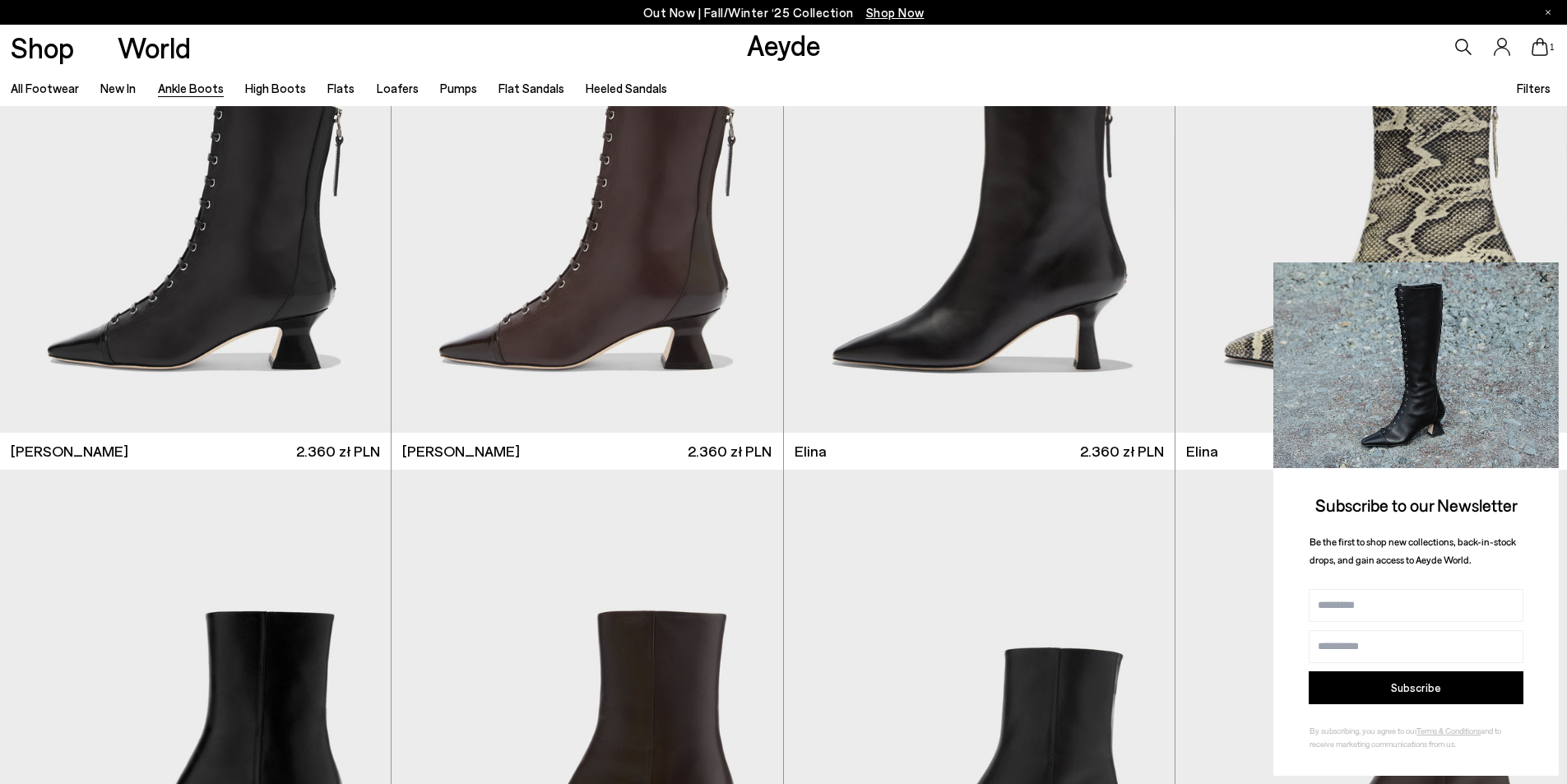
click at [1542, 274] on icon at bounding box center [1543, 278] width 21 height 21
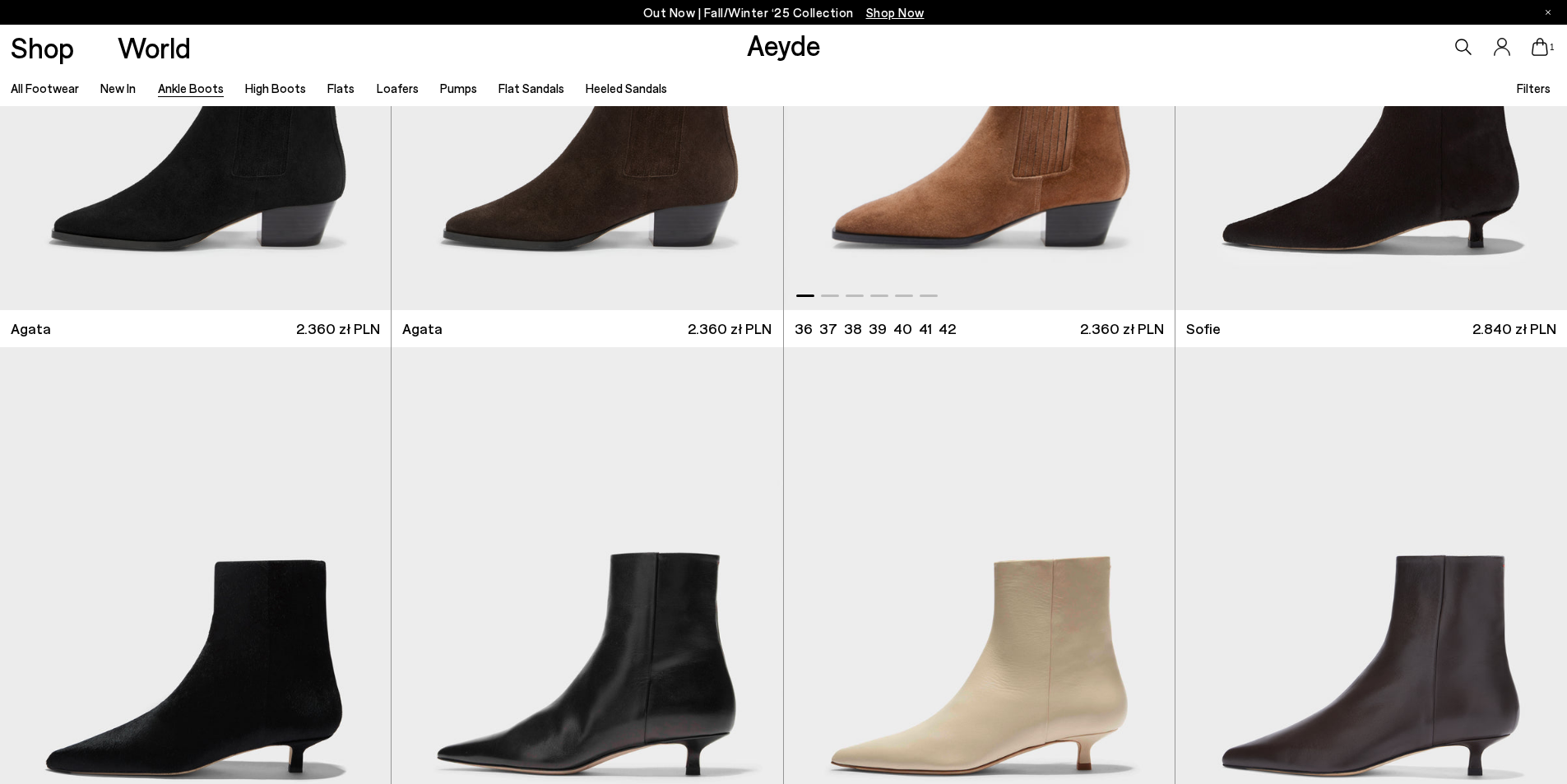
scroll to position [1398, 0]
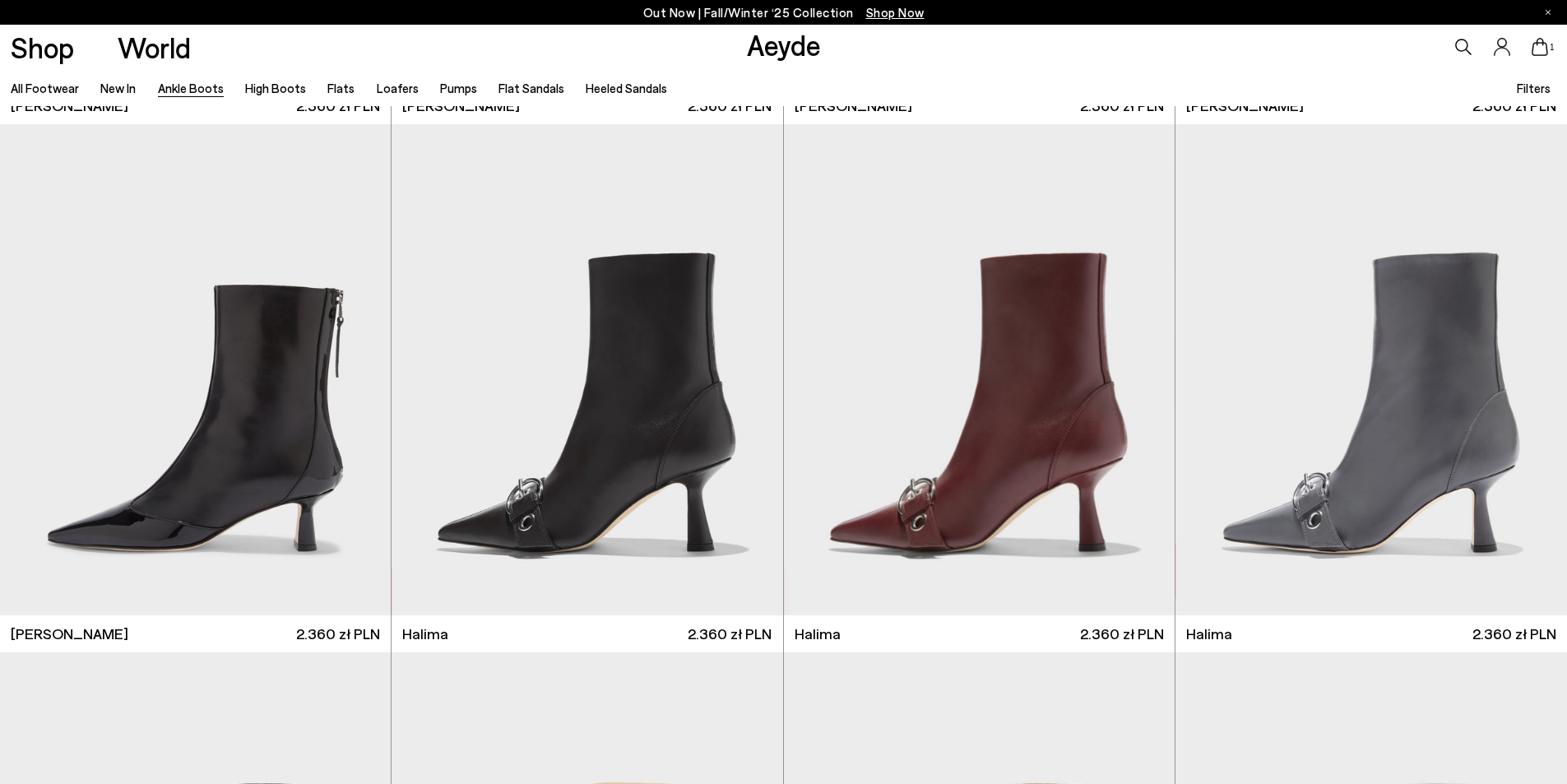
scroll to position [6496, 0]
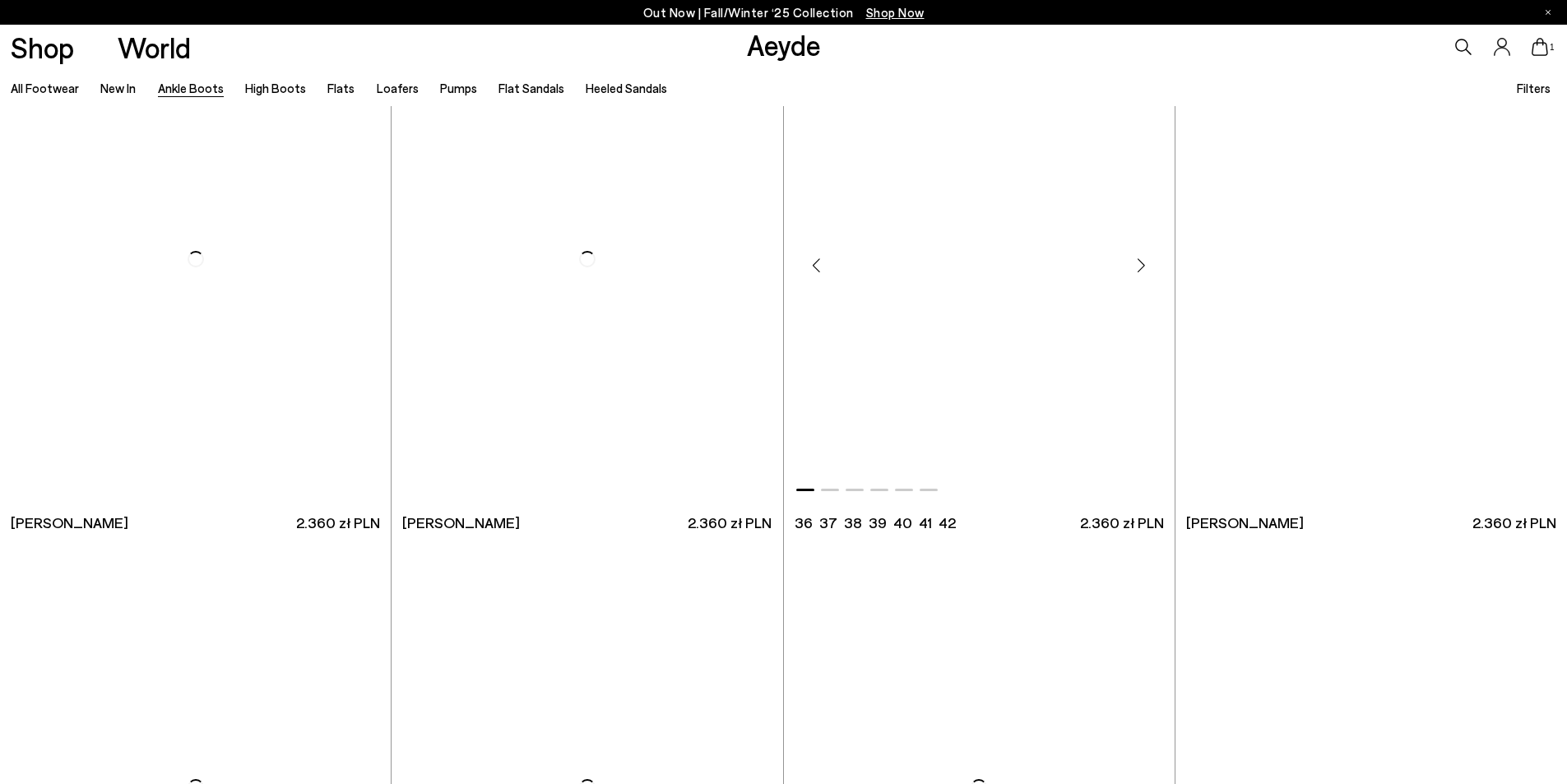
scroll to position [9045, 0]
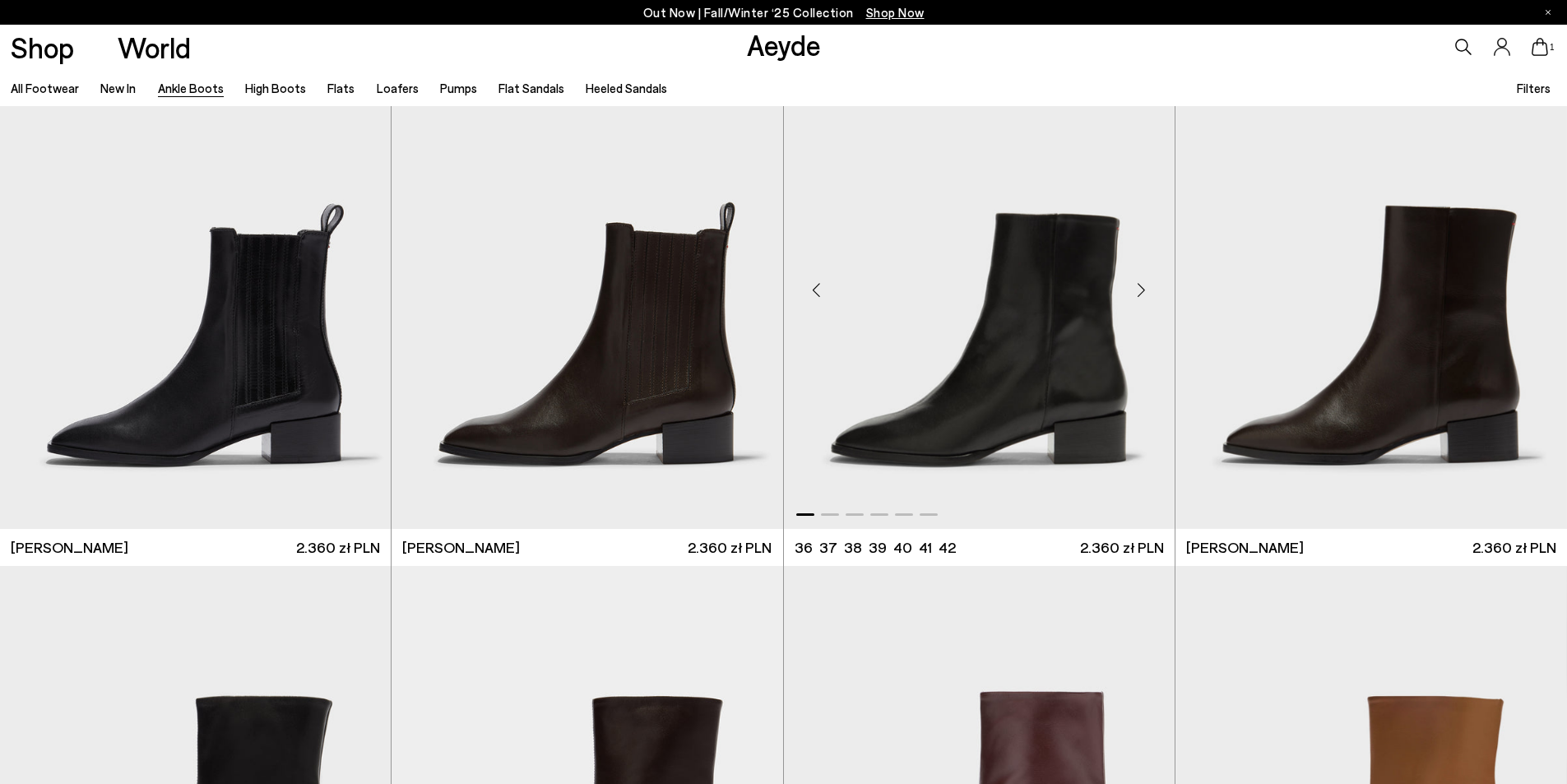
click at [1051, 365] on img "1 / 6" at bounding box center [980, 283] width 391 height 491
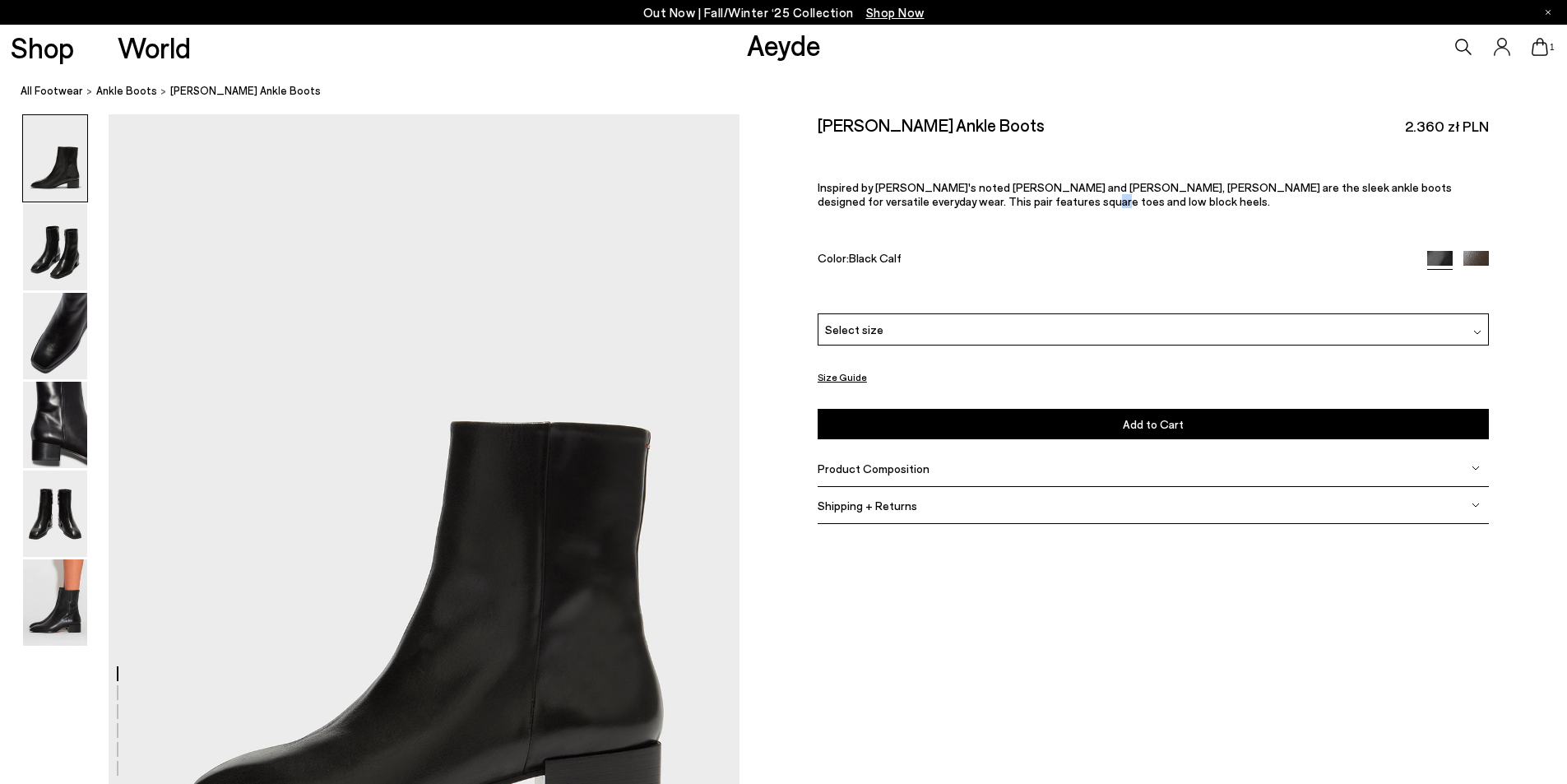
click at [965, 204] on span "Inspired by [PERSON_NAME]'s noted [PERSON_NAME] and [PERSON_NAME], [PERSON_NAME…" at bounding box center [1135, 193] width 634 height 28
click at [1001, 206] on p "Inspired by [PERSON_NAME]'s noted [PERSON_NAME] and [PERSON_NAME], [PERSON_NAME…" at bounding box center [1153, 193] width 671 height 28
drag, startPoint x: 1001, startPoint y: 206, endPoint x: 811, endPoint y: 187, distance: 190.9
click at [811, 187] on div "Size Guide Shoes Belt Our shoes come in European sizing. The easiest way to mea…" at bounding box center [1153, 330] width 828 height 434
copy span "Inspired by [PERSON_NAME]'s noted [PERSON_NAME] and [PERSON_NAME], [PERSON_NAME…"
